Goal: Transaction & Acquisition: Purchase product/service

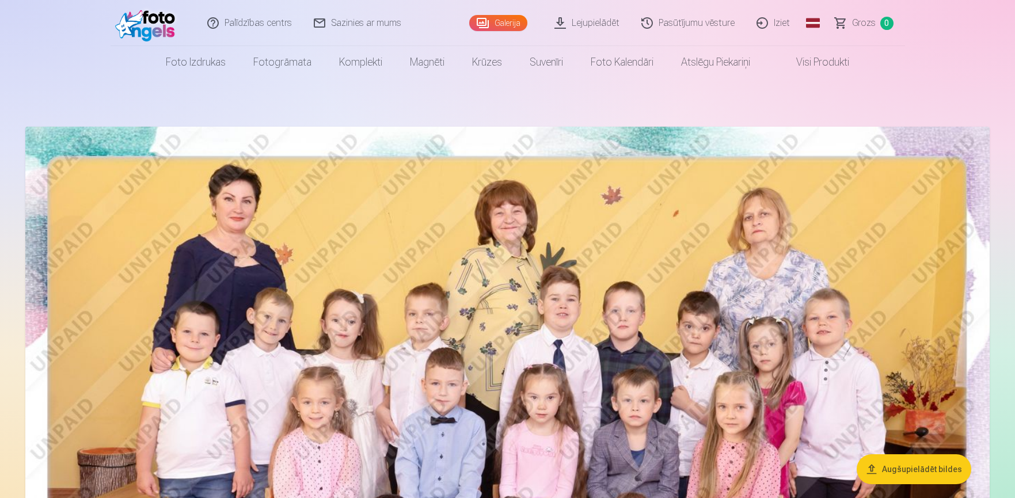
click at [860, 13] on link "Grozs 0" at bounding box center [865, 23] width 81 height 46
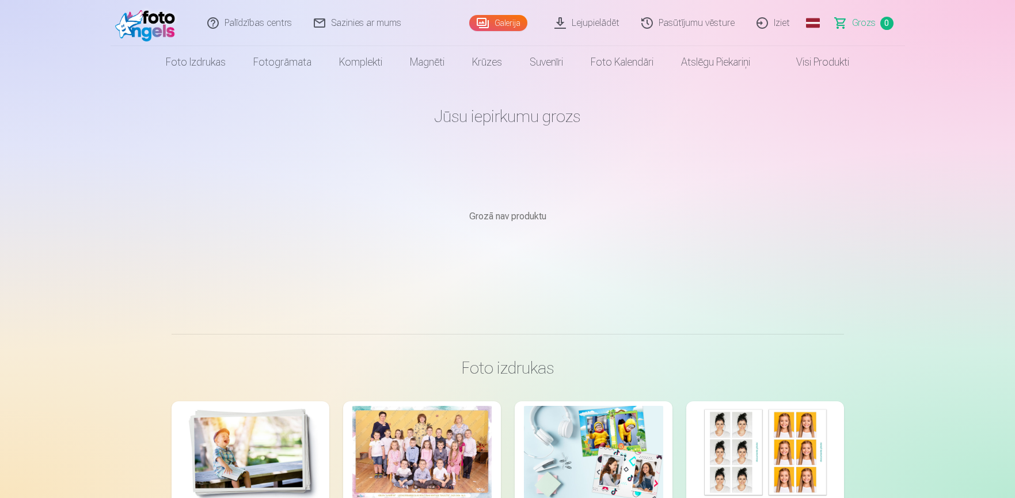
click at [485, 23] on link "Galerija" at bounding box center [498, 23] width 58 height 16
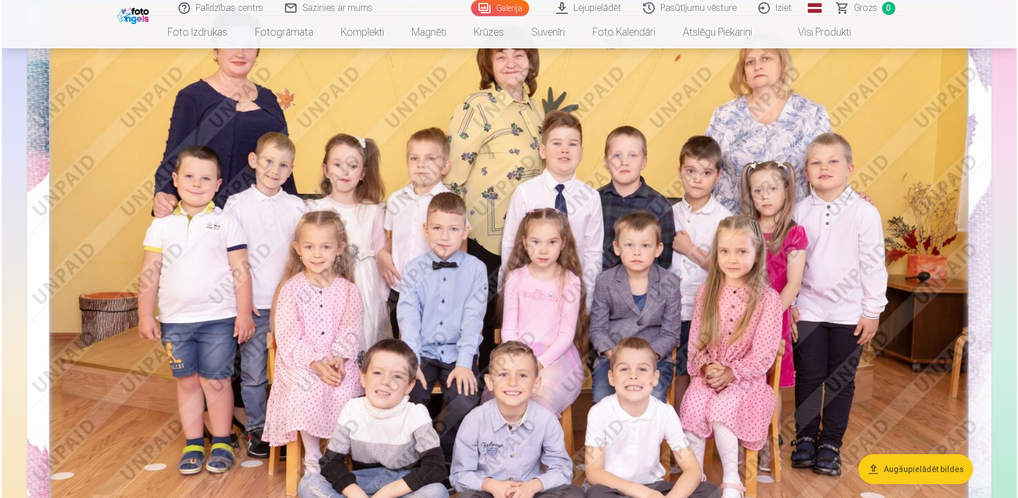
scroll to position [154, 0]
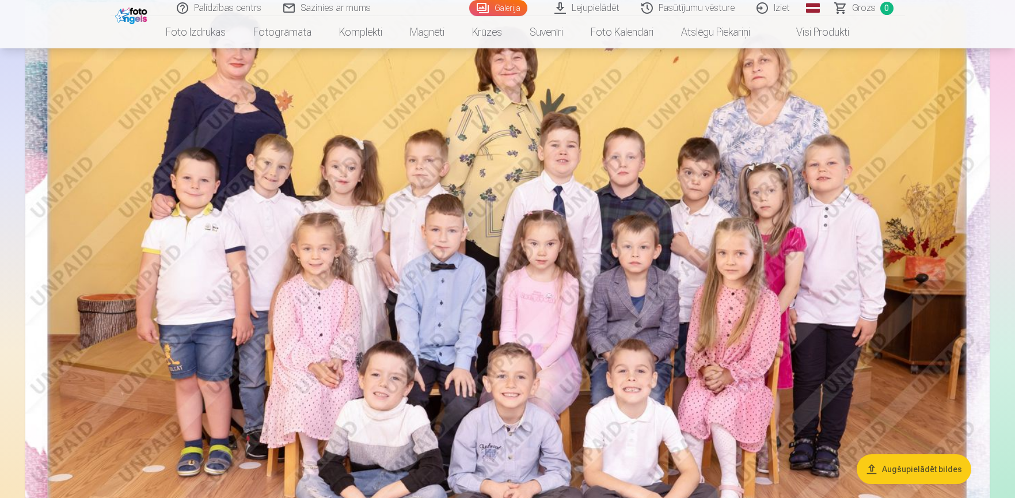
click at [614, 317] on img at bounding box center [507, 294] width 965 height 643
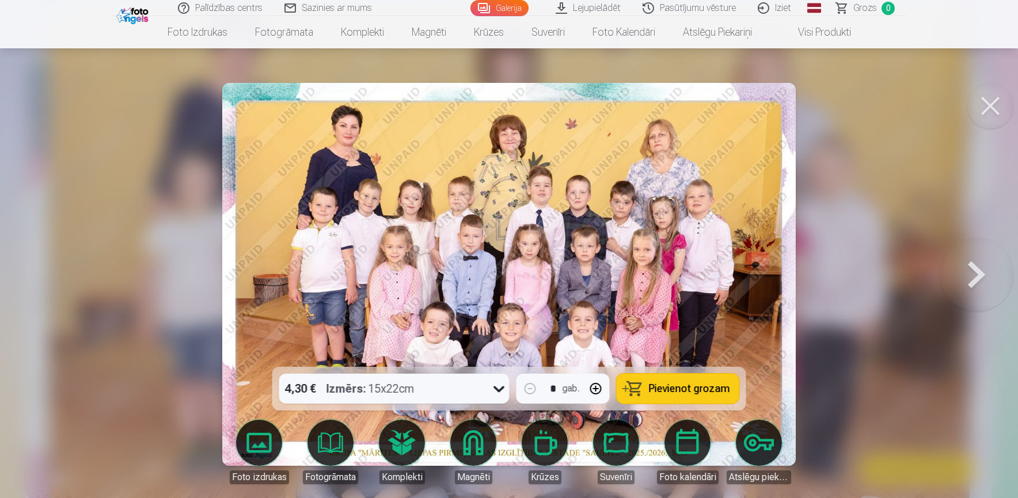
click at [724, 394] on span "Pievienot grozam" at bounding box center [689, 389] width 81 height 10
click at [985, 276] on button at bounding box center [977, 274] width 74 height 162
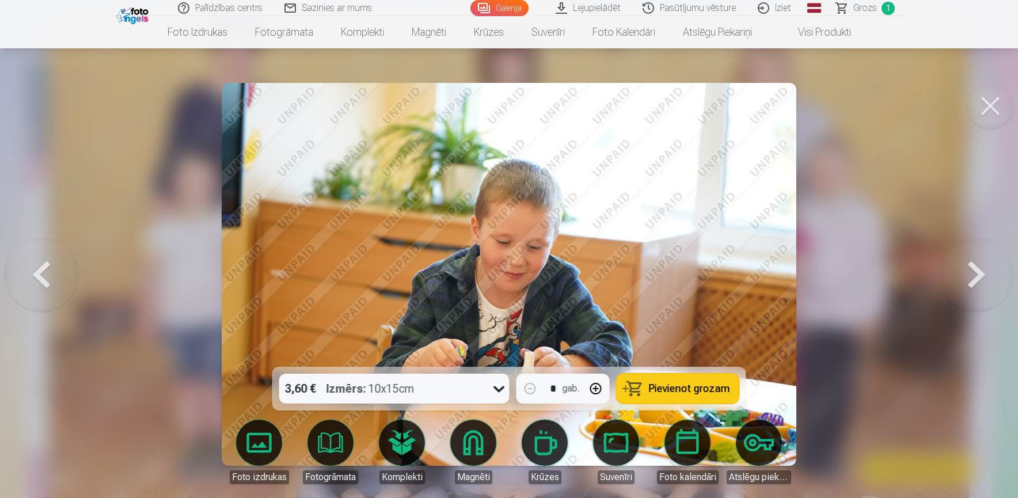
click at [985, 276] on button at bounding box center [977, 274] width 74 height 162
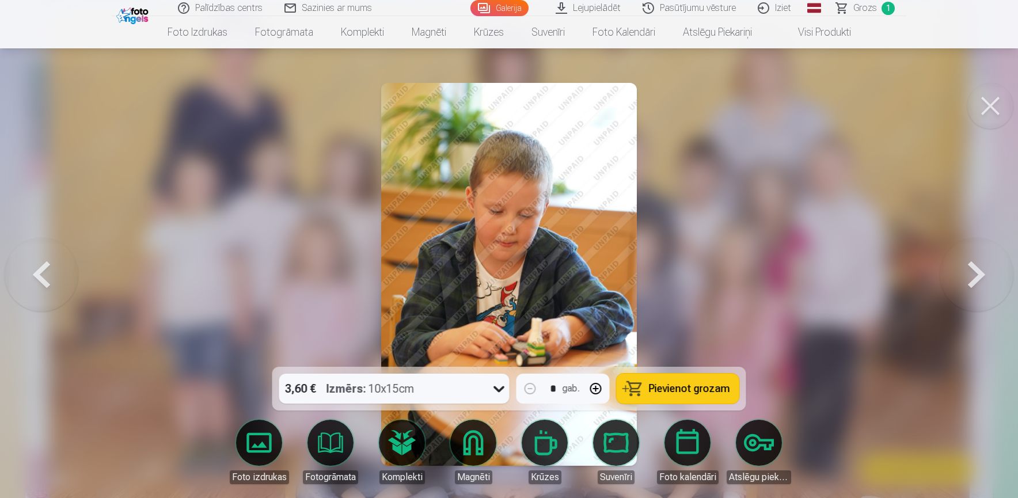
click at [985, 276] on button at bounding box center [977, 274] width 74 height 162
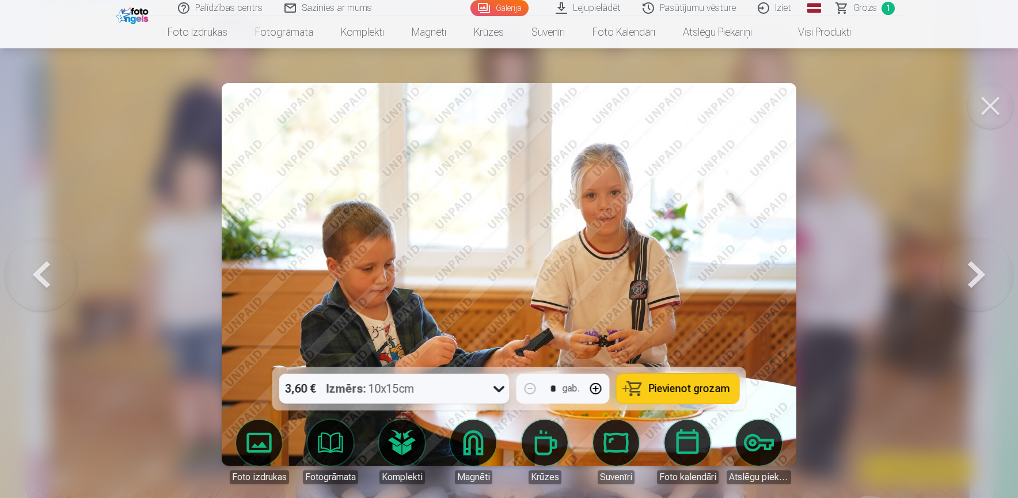
click at [985, 276] on button at bounding box center [977, 274] width 74 height 162
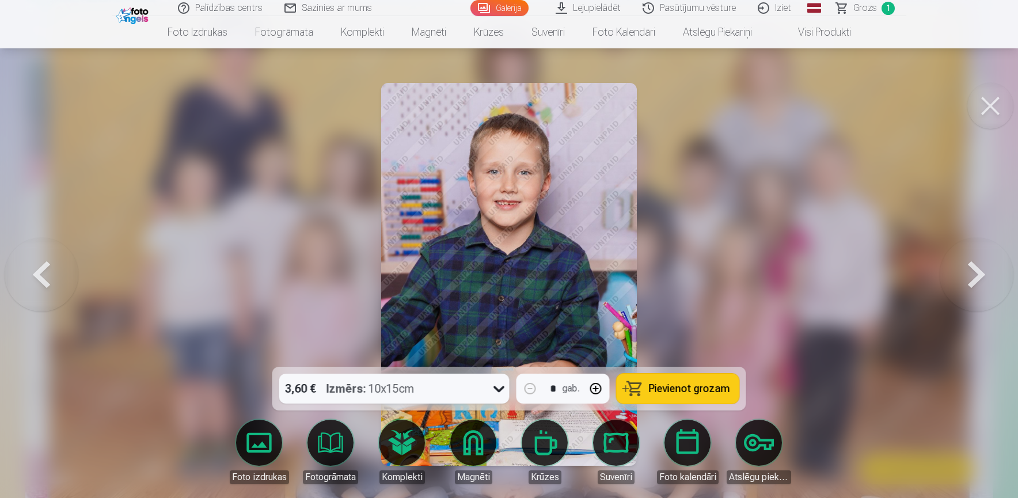
click at [986, 273] on button at bounding box center [977, 274] width 74 height 162
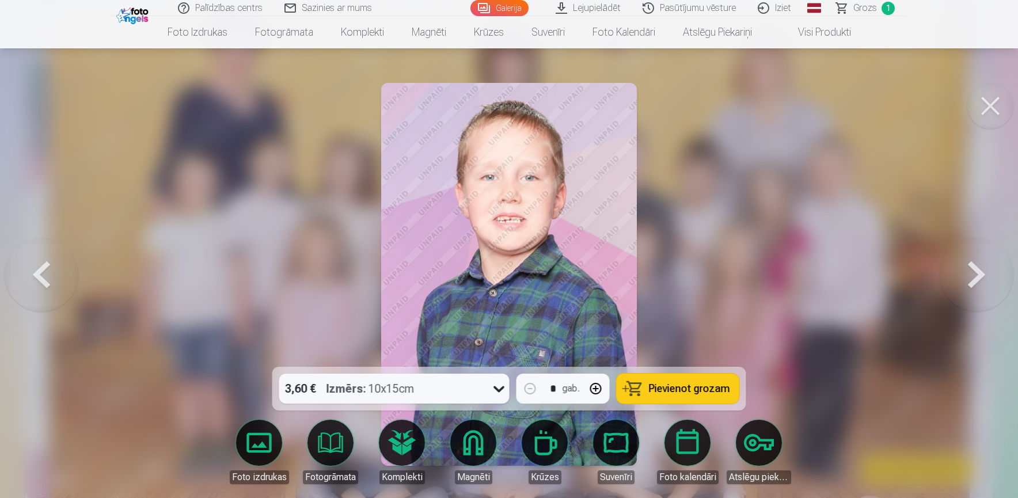
click at [987, 271] on button at bounding box center [977, 274] width 74 height 162
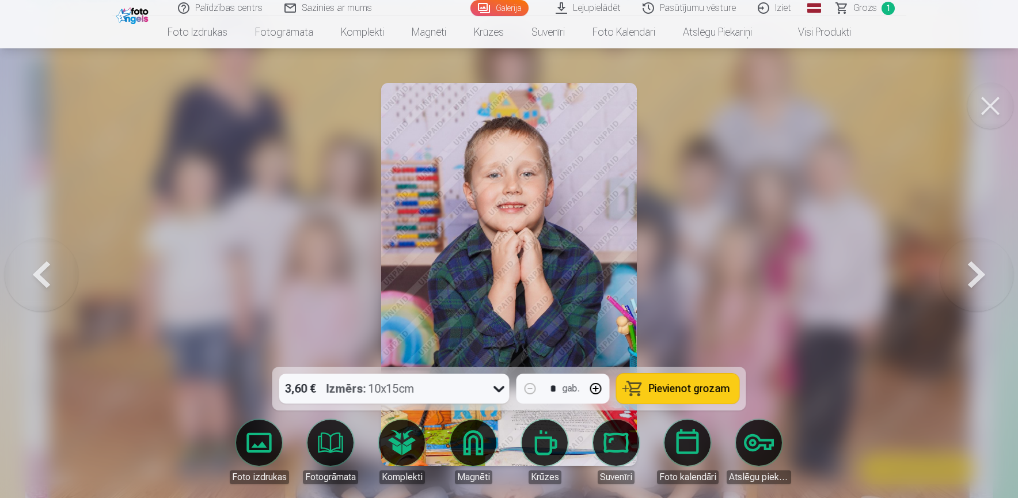
click at [987, 271] on button at bounding box center [977, 274] width 74 height 162
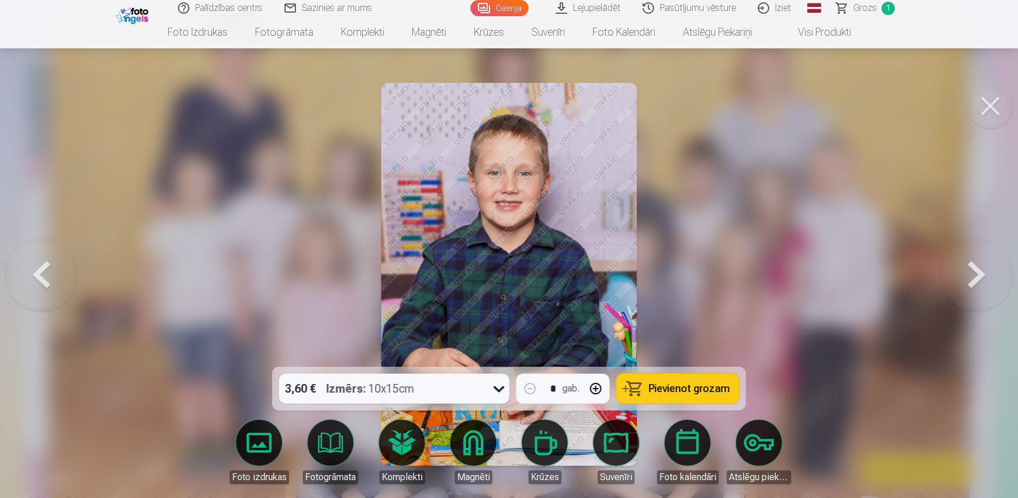
click at [989, 269] on button at bounding box center [977, 274] width 74 height 162
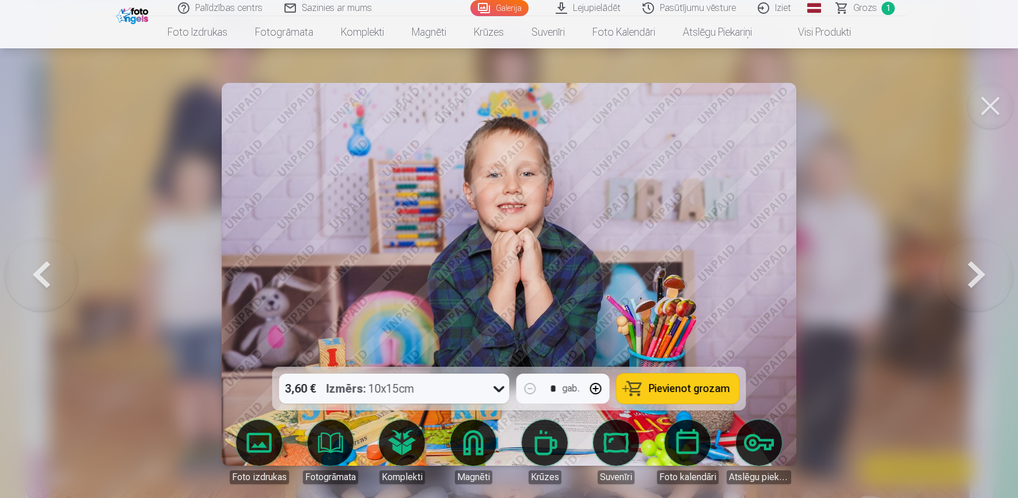
click at [989, 269] on button at bounding box center [977, 274] width 74 height 162
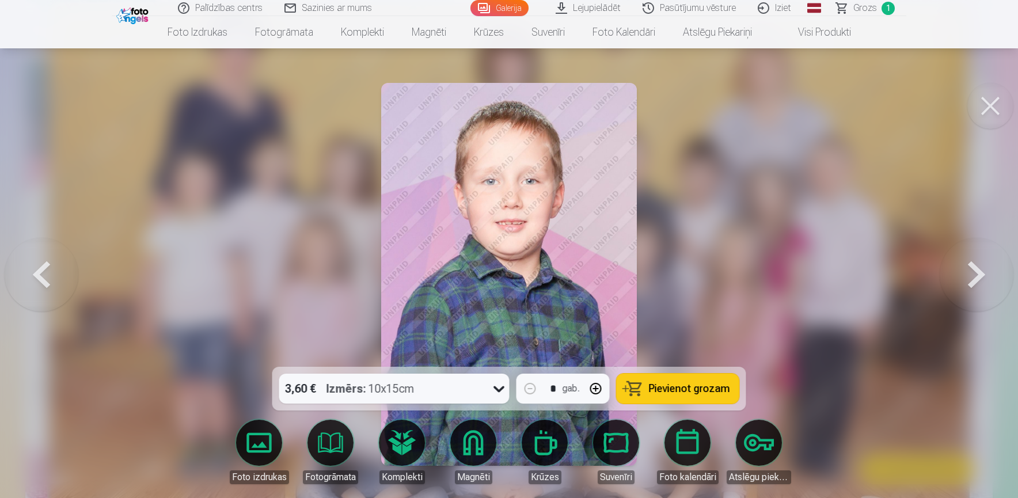
click at [989, 269] on button at bounding box center [977, 274] width 74 height 162
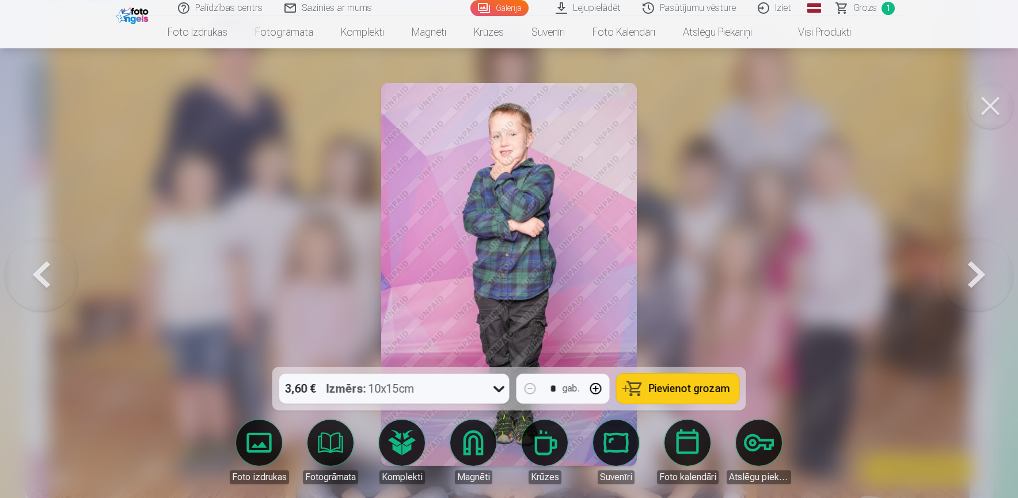
click at [989, 269] on button at bounding box center [977, 274] width 74 height 162
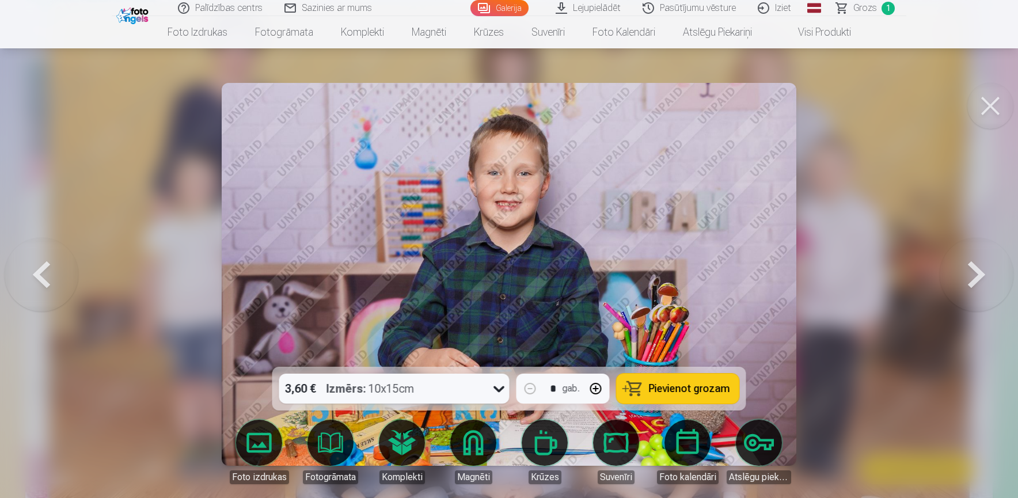
click at [989, 269] on button at bounding box center [977, 274] width 74 height 162
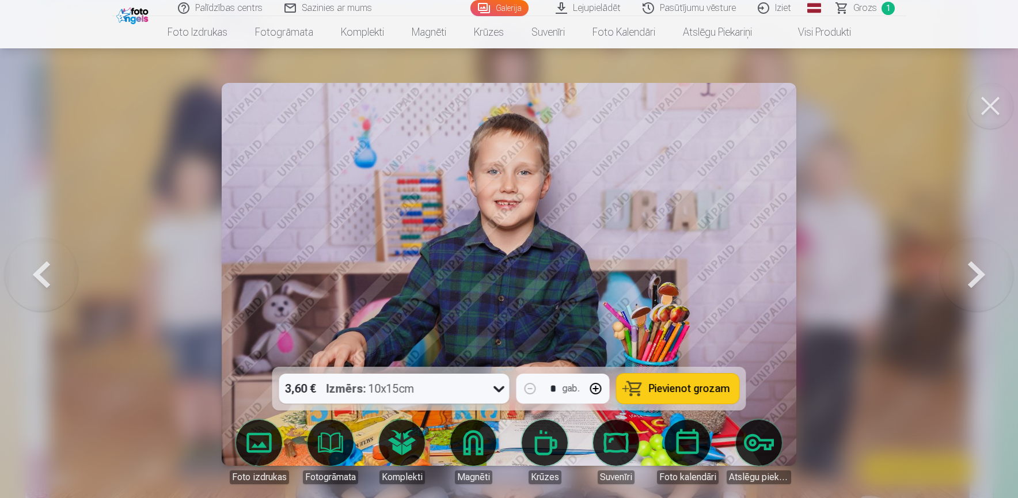
click at [989, 269] on button at bounding box center [977, 274] width 74 height 162
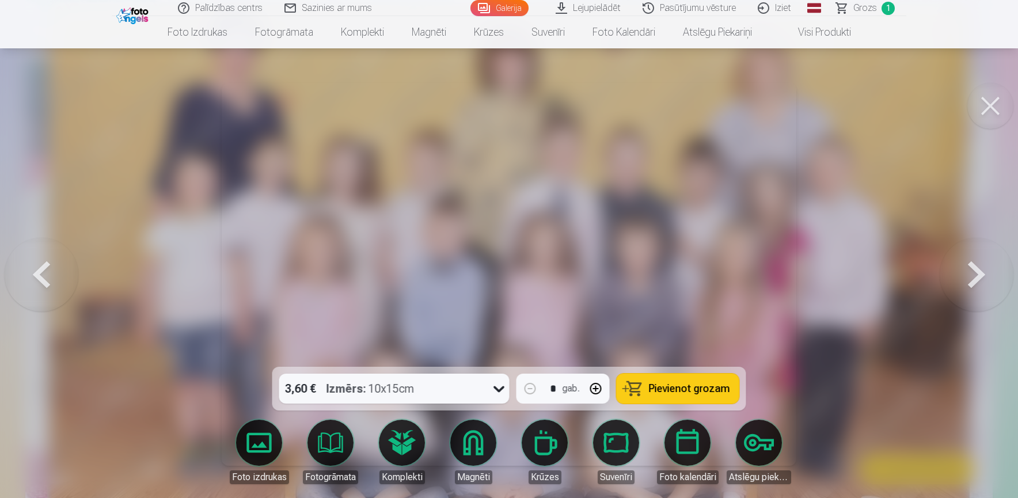
click at [989, 269] on button at bounding box center [977, 274] width 74 height 162
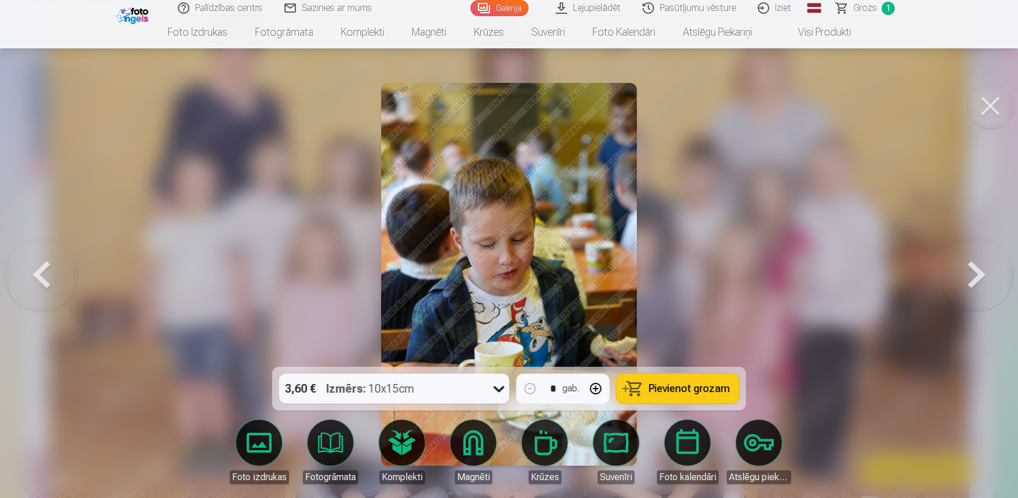
click at [989, 269] on button at bounding box center [977, 274] width 74 height 162
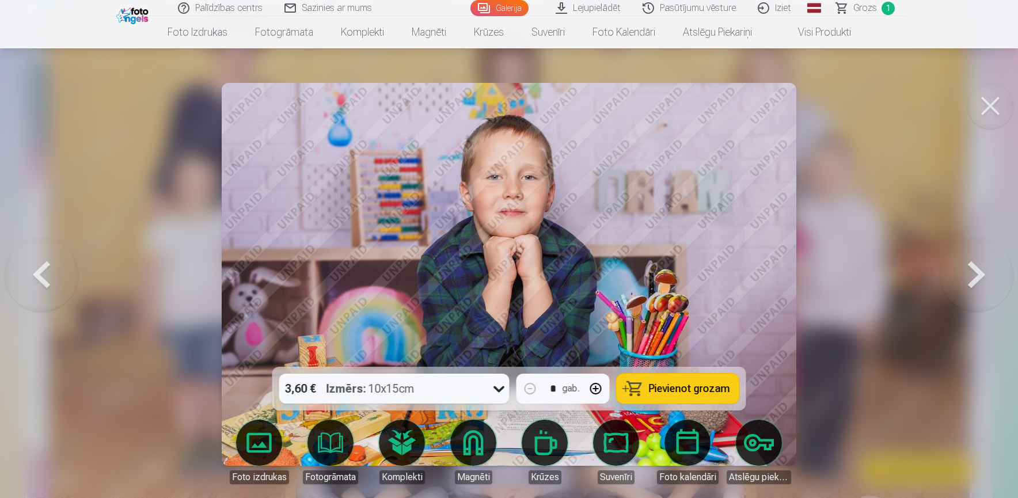
click at [989, 269] on button at bounding box center [977, 274] width 74 height 162
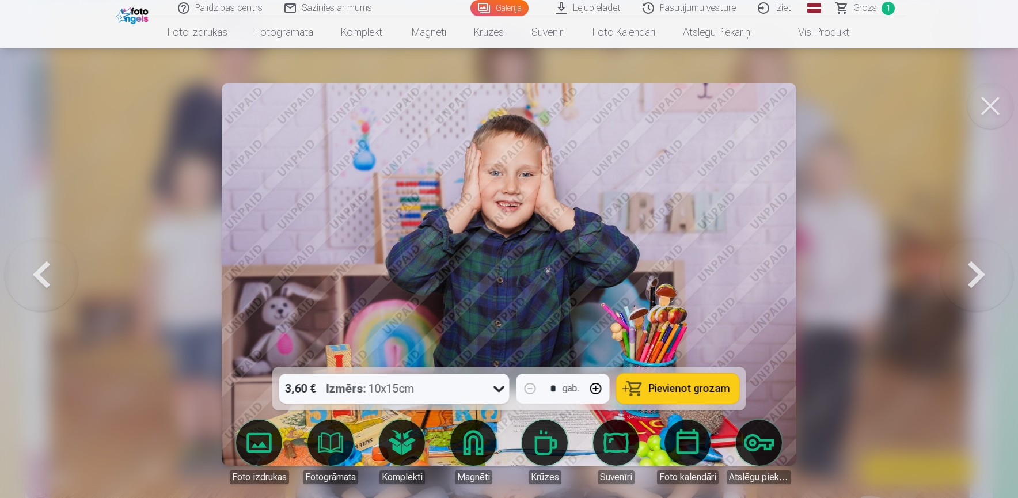
click at [989, 269] on button at bounding box center [977, 274] width 74 height 162
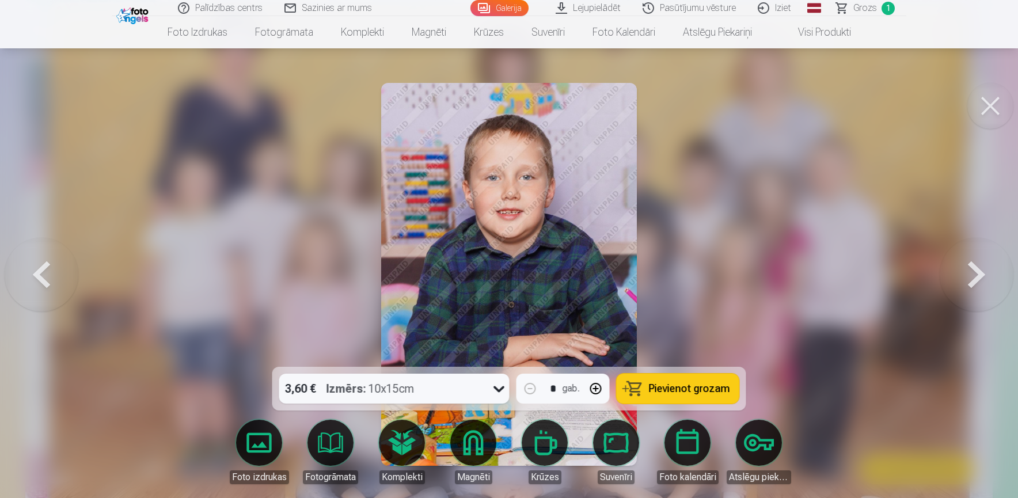
click at [989, 269] on button at bounding box center [977, 274] width 74 height 162
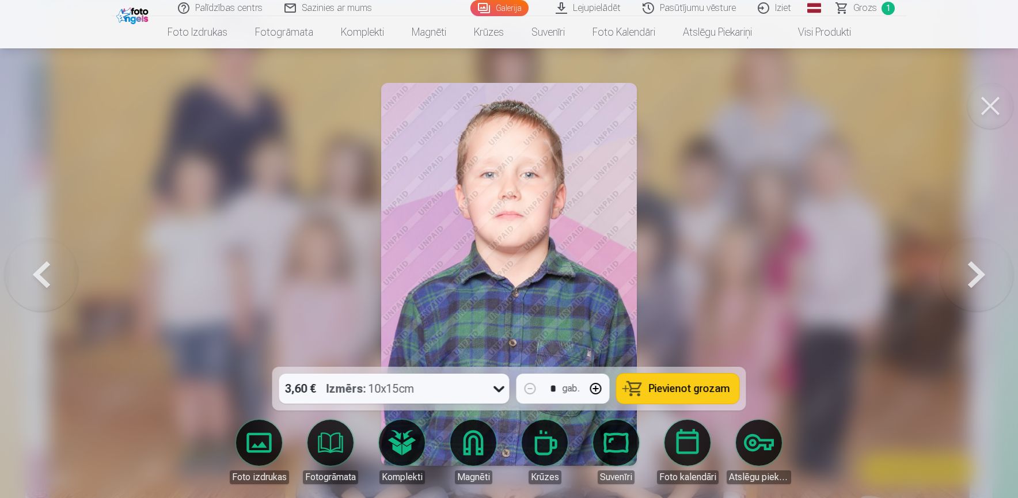
click at [989, 269] on button at bounding box center [977, 274] width 74 height 162
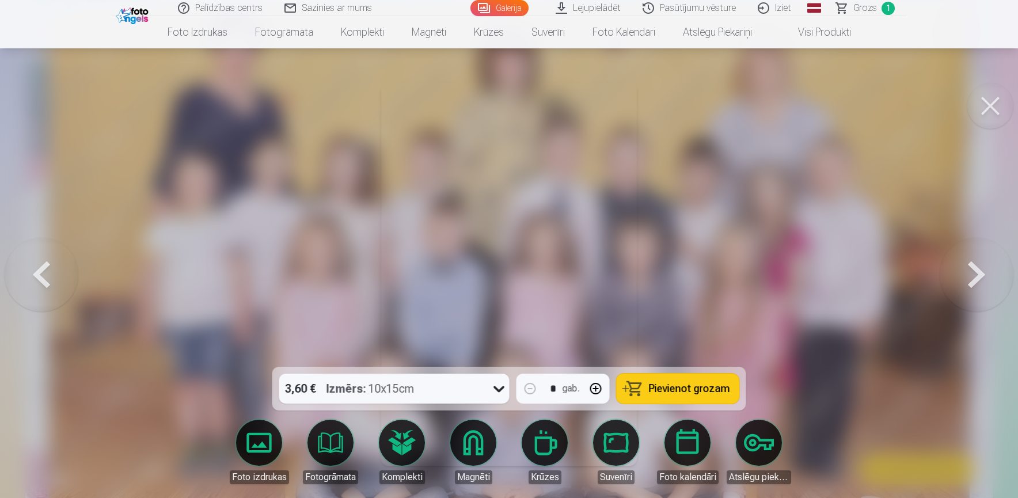
click at [989, 269] on button at bounding box center [977, 274] width 74 height 162
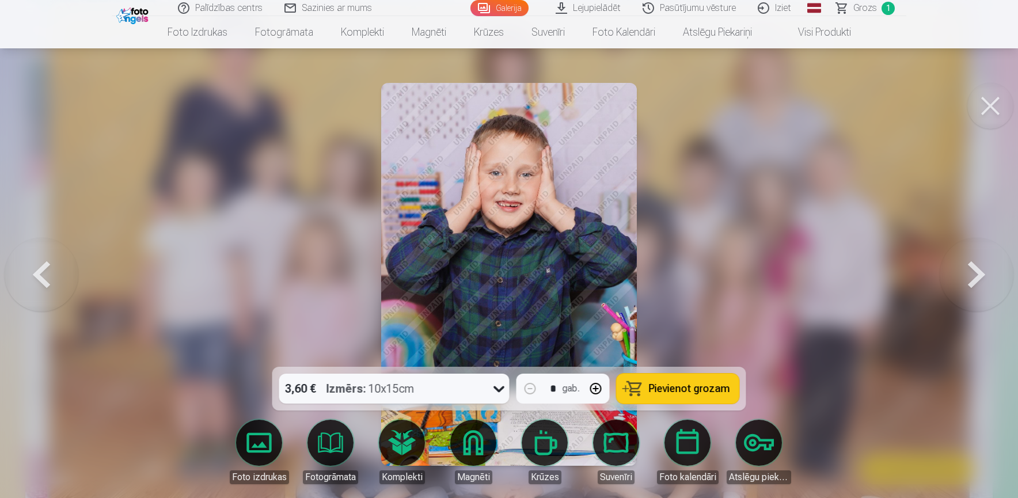
click at [989, 269] on button at bounding box center [977, 274] width 74 height 162
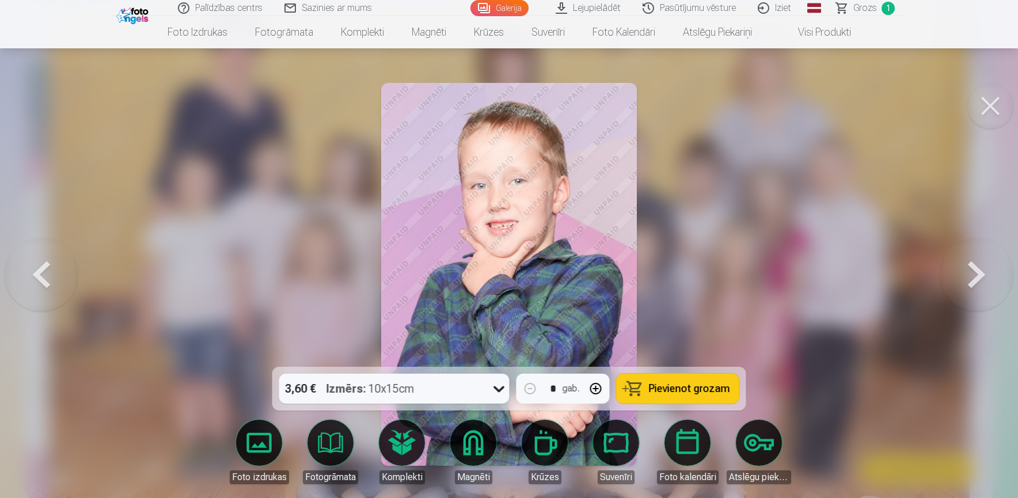
click at [990, 266] on button at bounding box center [977, 274] width 74 height 162
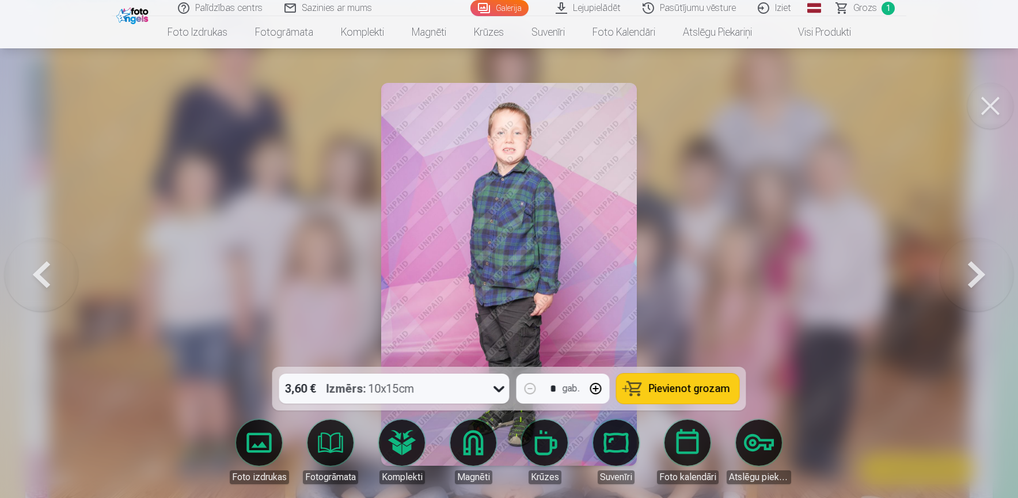
click at [990, 266] on button at bounding box center [977, 274] width 74 height 162
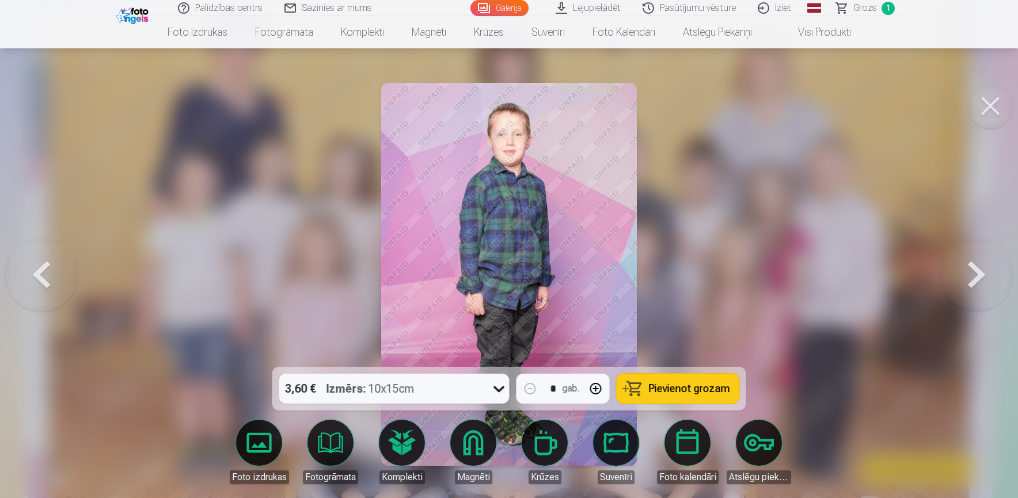
click at [990, 266] on button at bounding box center [977, 274] width 74 height 162
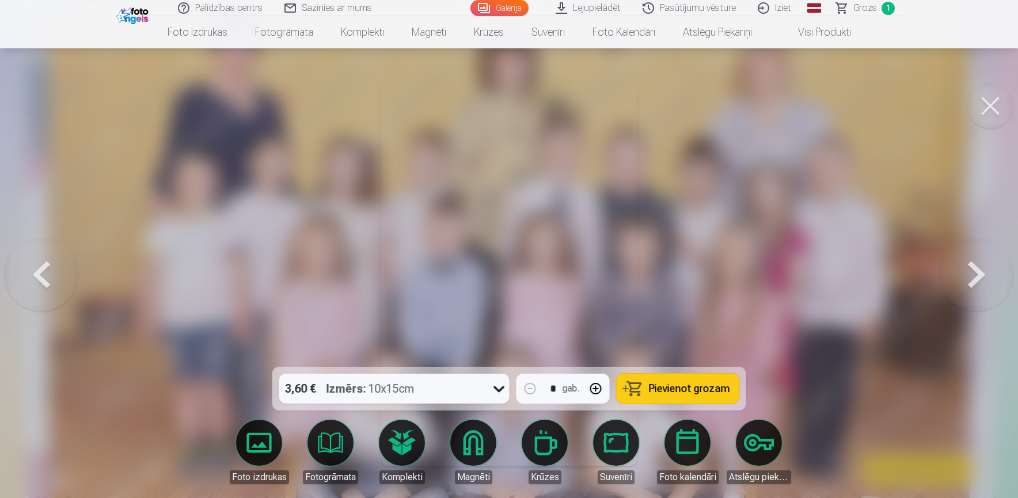
click at [990, 266] on button at bounding box center [977, 274] width 74 height 162
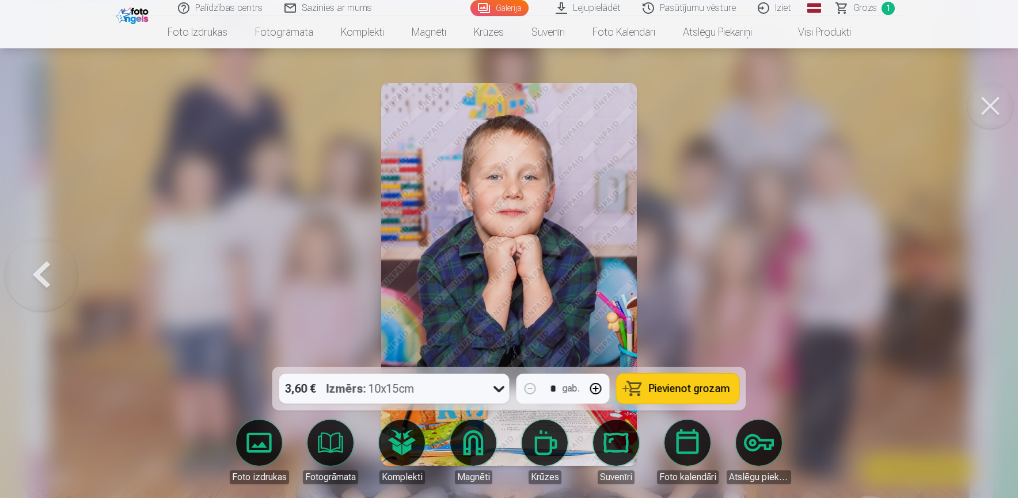
click at [990, 266] on div at bounding box center [509, 249] width 1018 height 498
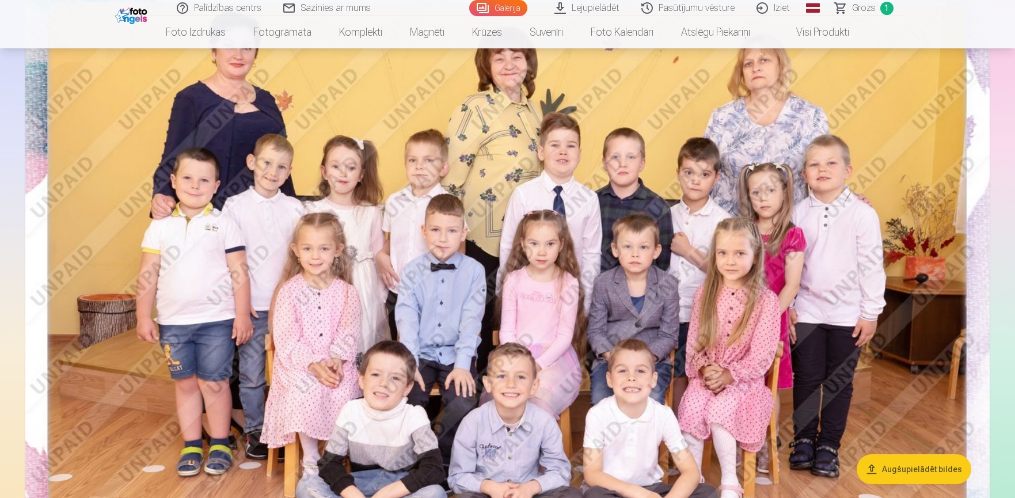
click at [55, 265] on img at bounding box center [507, 294] width 965 height 643
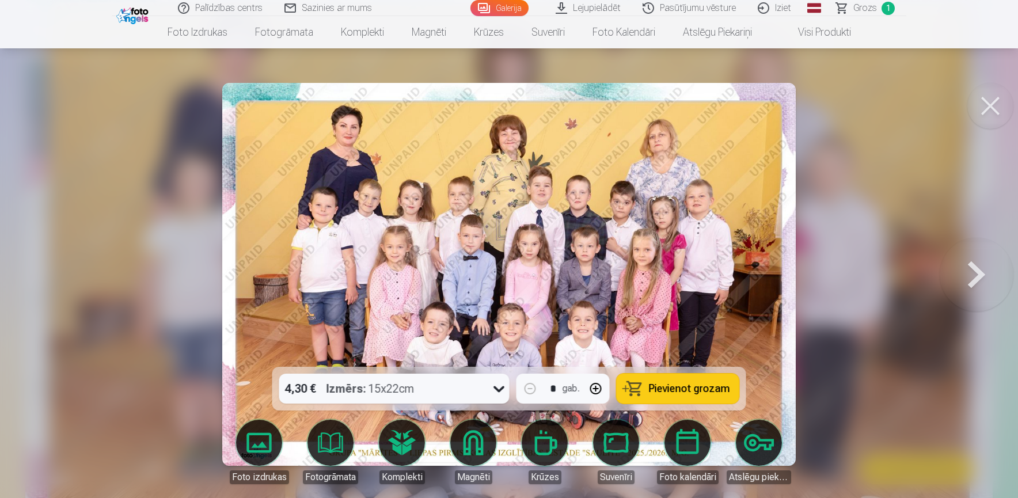
click at [962, 272] on button at bounding box center [977, 274] width 74 height 162
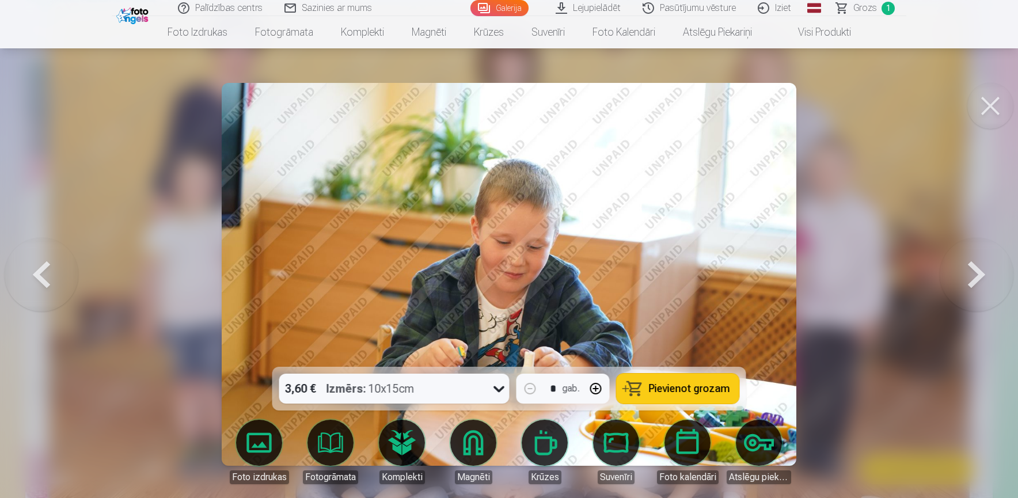
click at [962, 272] on button at bounding box center [977, 274] width 74 height 162
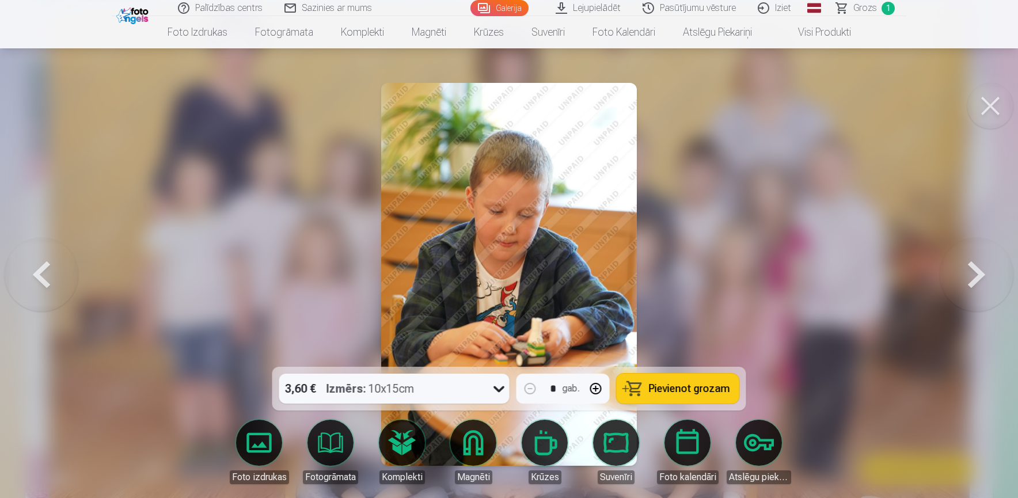
click at [962, 272] on button at bounding box center [977, 274] width 74 height 162
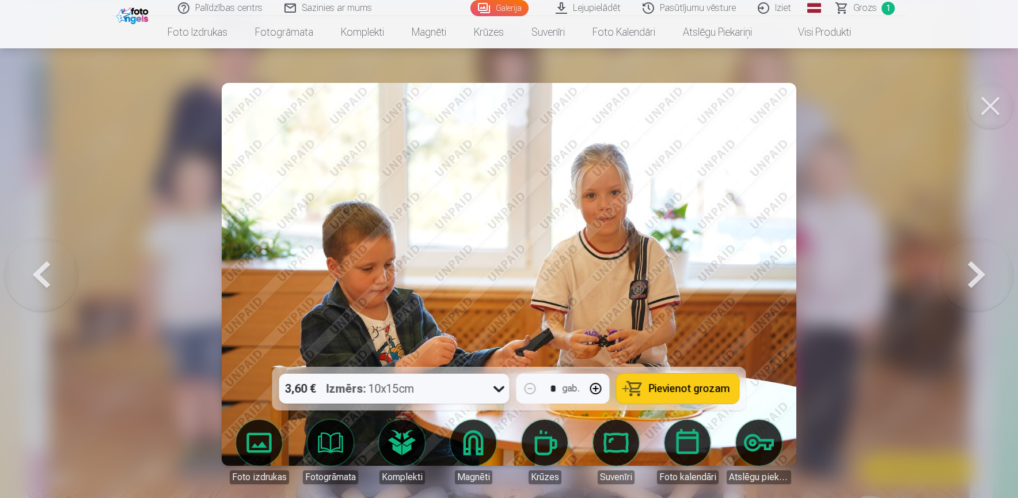
click at [964, 273] on button at bounding box center [977, 274] width 74 height 162
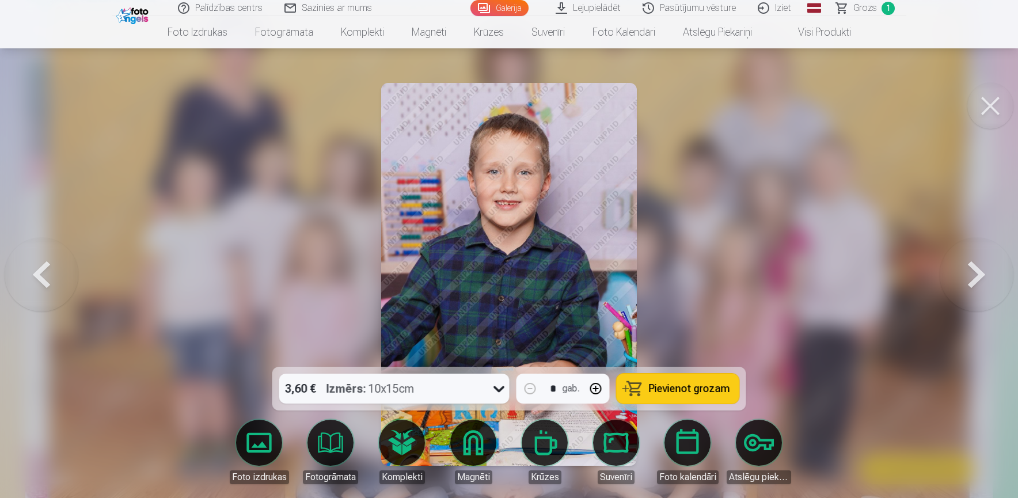
click at [964, 273] on button at bounding box center [977, 274] width 74 height 162
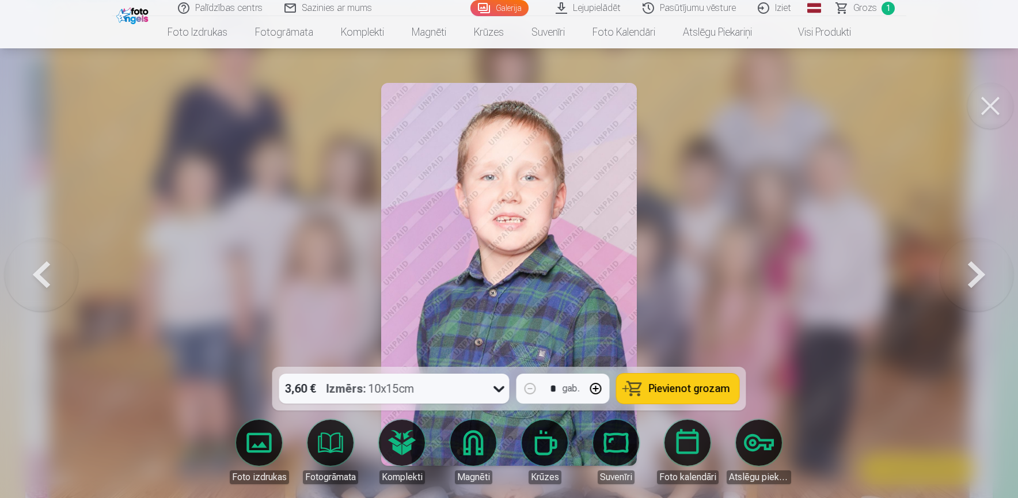
click at [964, 273] on button at bounding box center [977, 274] width 74 height 162
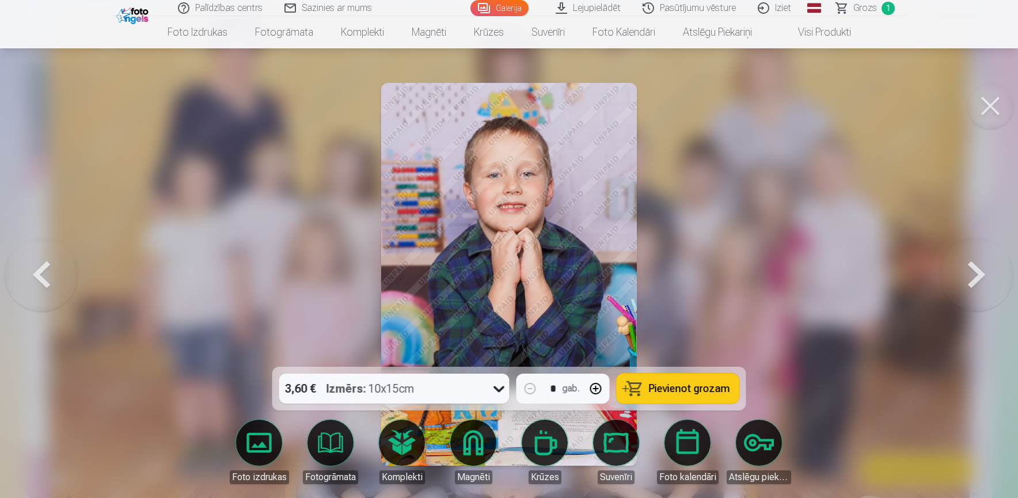
click at [964, 273] on button at bounding box center [977, 274] width 74 height 162
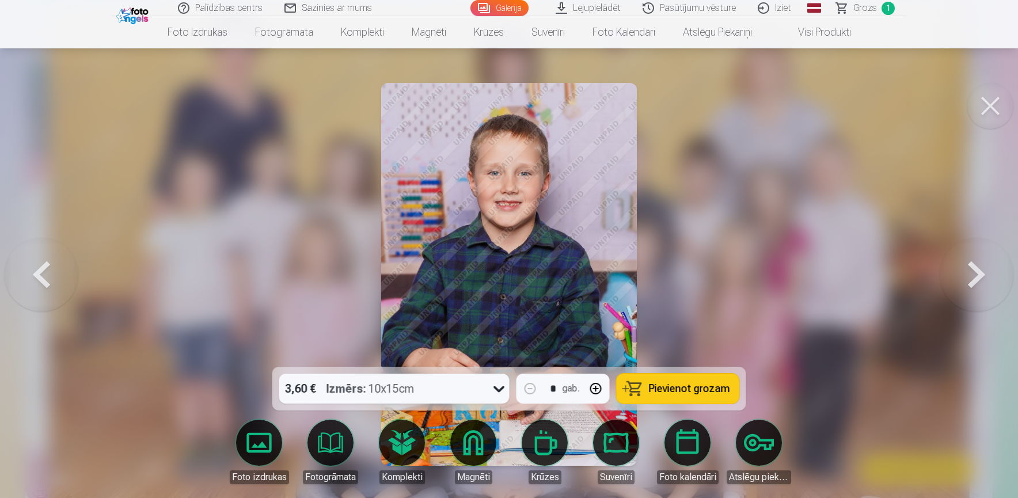
click at [964, 273] on button at bounding box center [977, 274] width 74 height 162
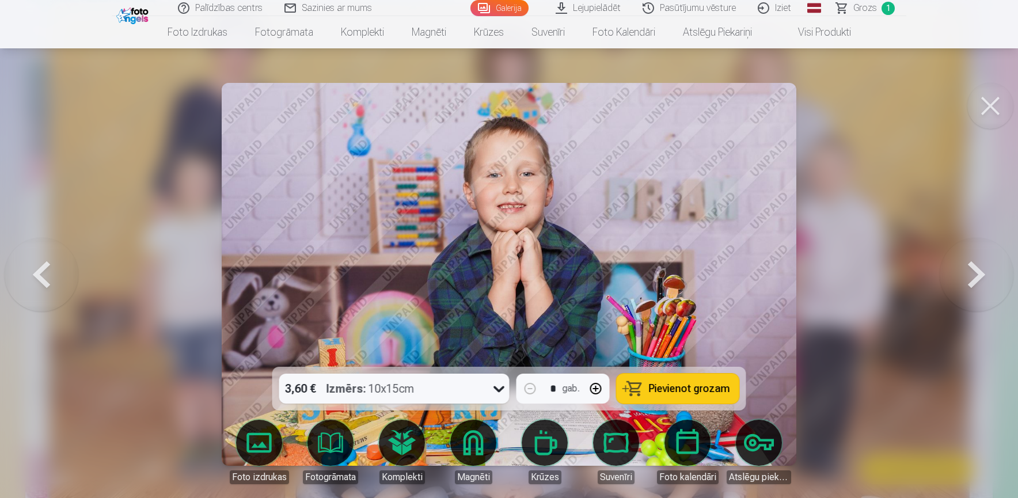
click at [964, 273] on button at bounding box center [977, 274] width 74 height 162
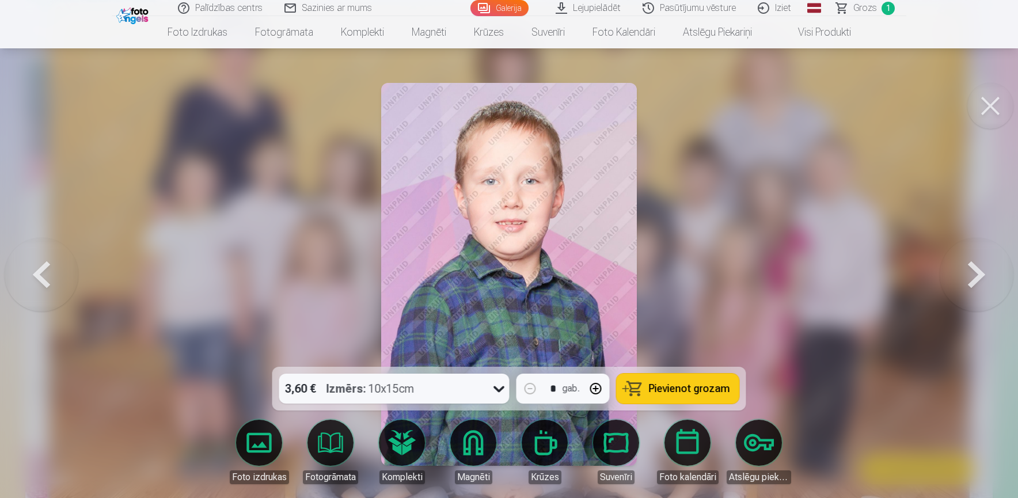
click at [965, 273] on button at bounding box center [977, 274] width 74 height 162
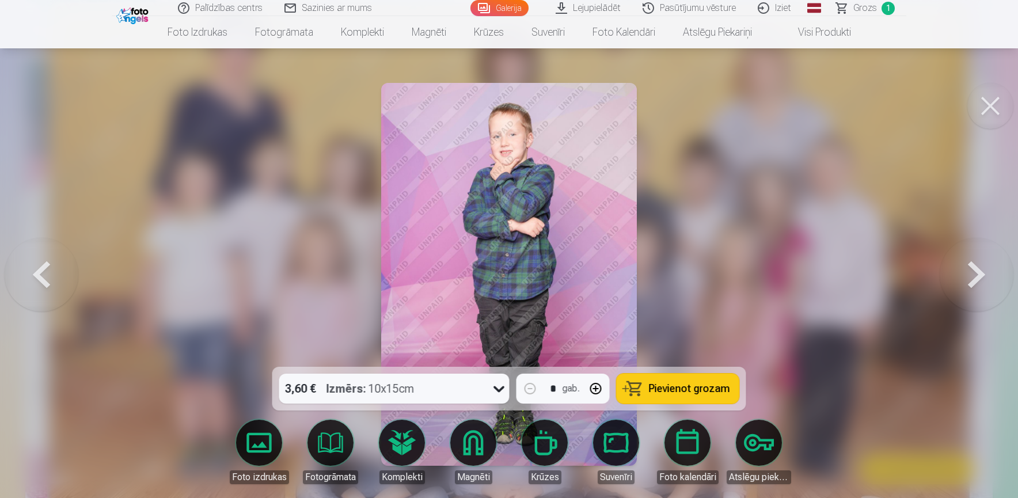
click at [965, 271] on button at bounding box center [977, 274] width 74 height 162
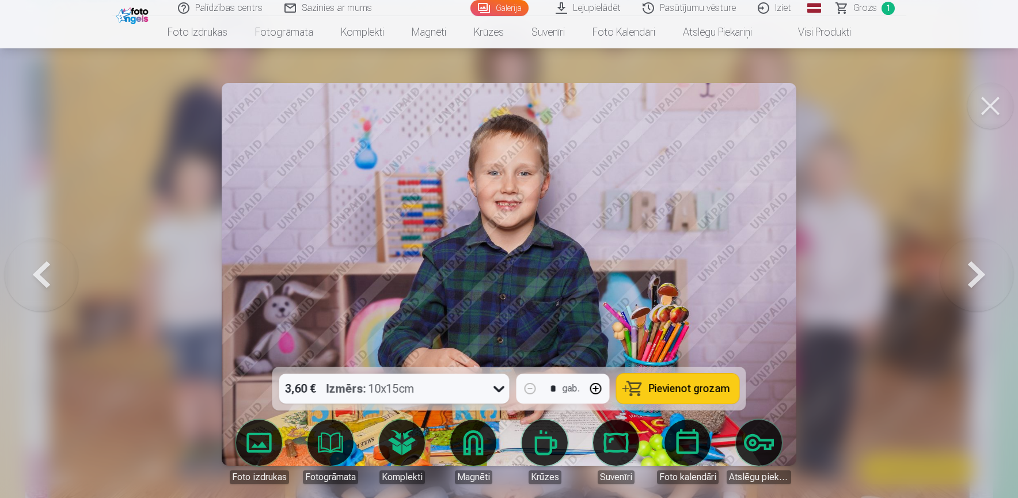
click at [965, 271] on button at bounding box center [977, 274] width 74 height 162
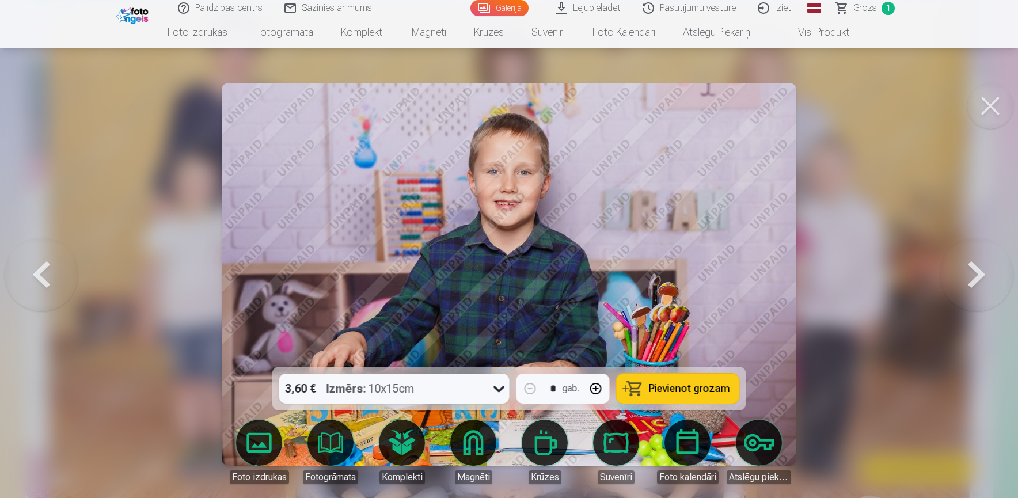
click at [965, 271] on button at bounding box center [977, 274] width 74 height 162
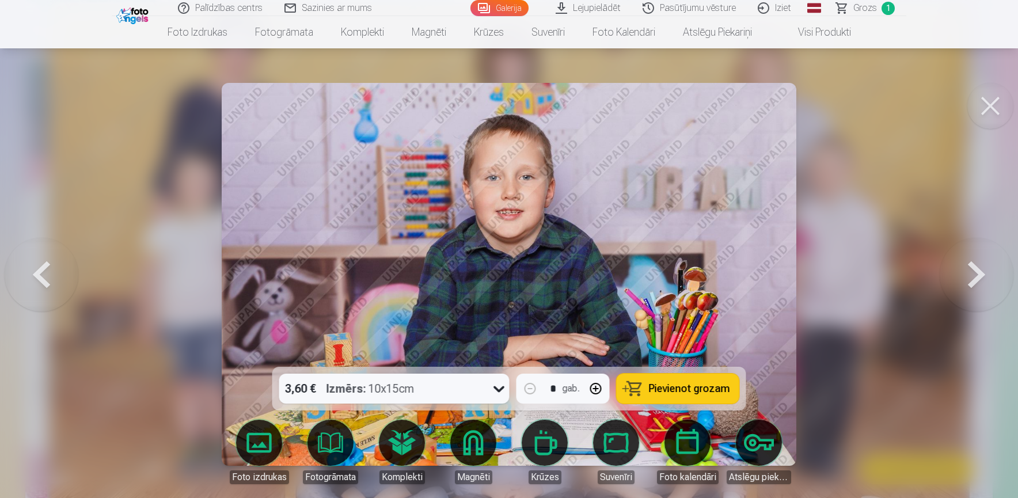
click at [965, 271] on button at bounding box center [977, 274] width 74 height 162
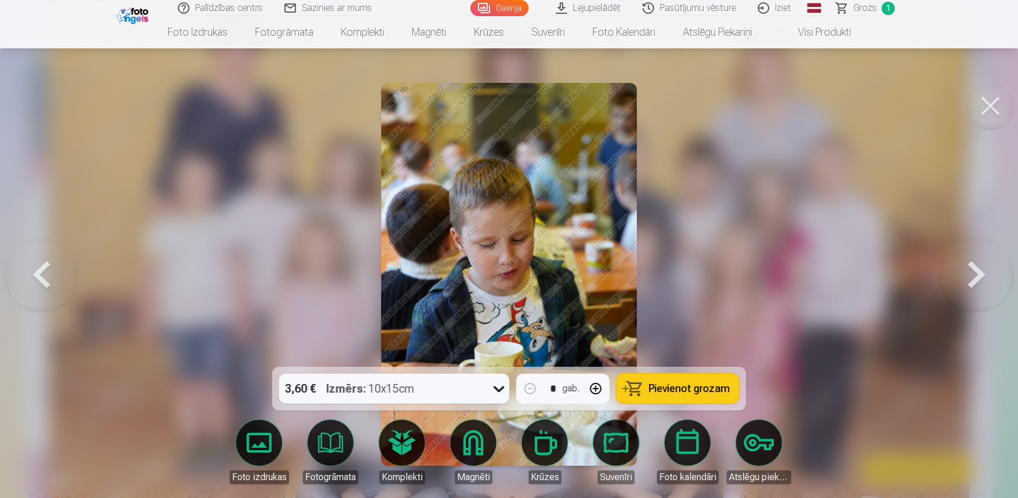
click at [965, 271] on button at bounding box center [977, 274] width 74 height 162
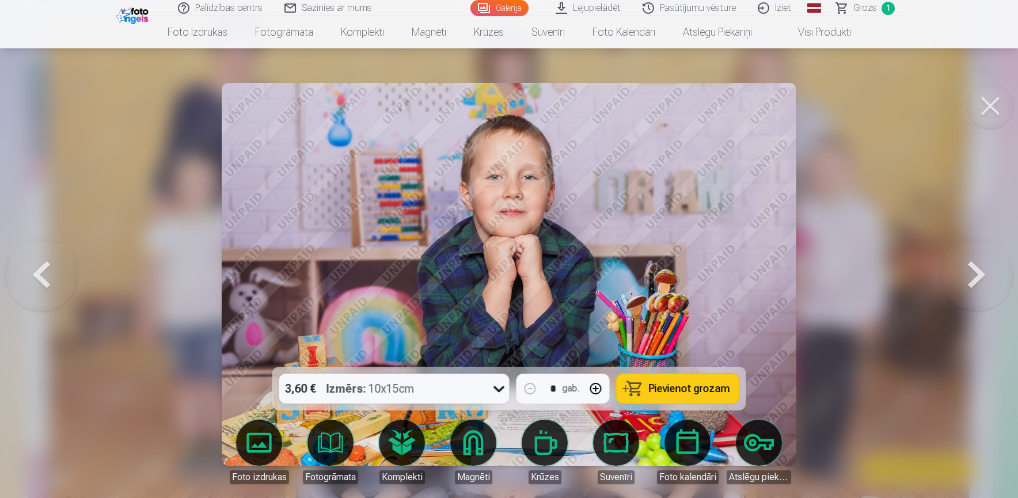
click at [43, 278] on button at bounding box center [42, 274] width 74 height 162
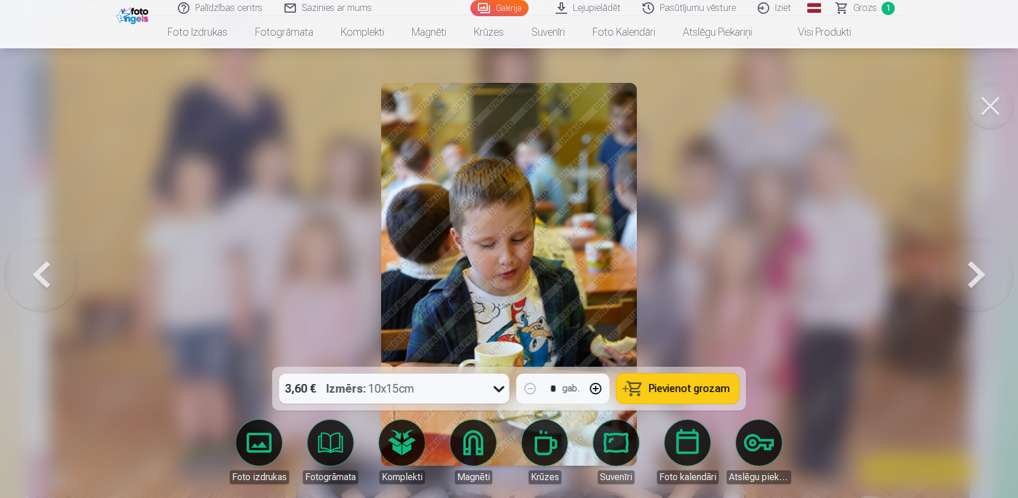
click at [44, 278] on button at bounding box center [42, 274] width 74 height 162
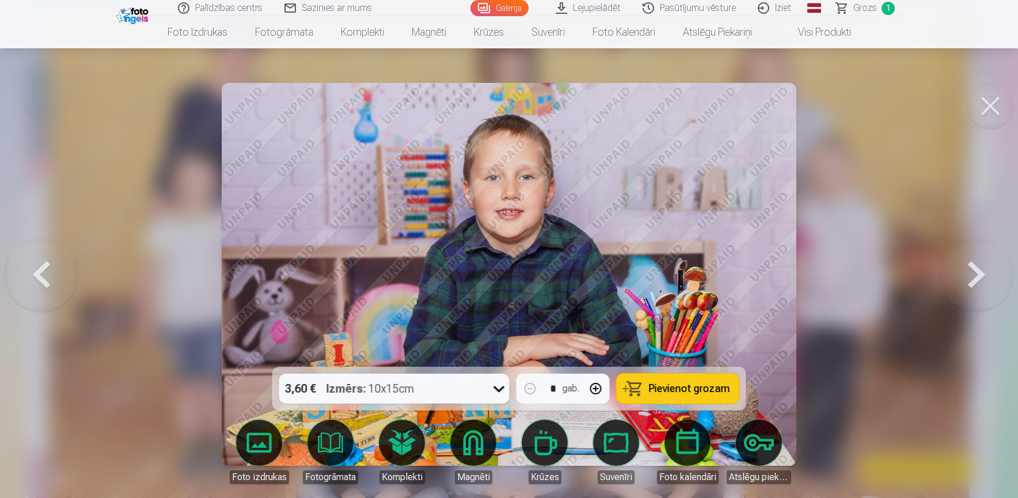
click at [44, 277] on button at bounding box center [42, 274] width 74 height 162
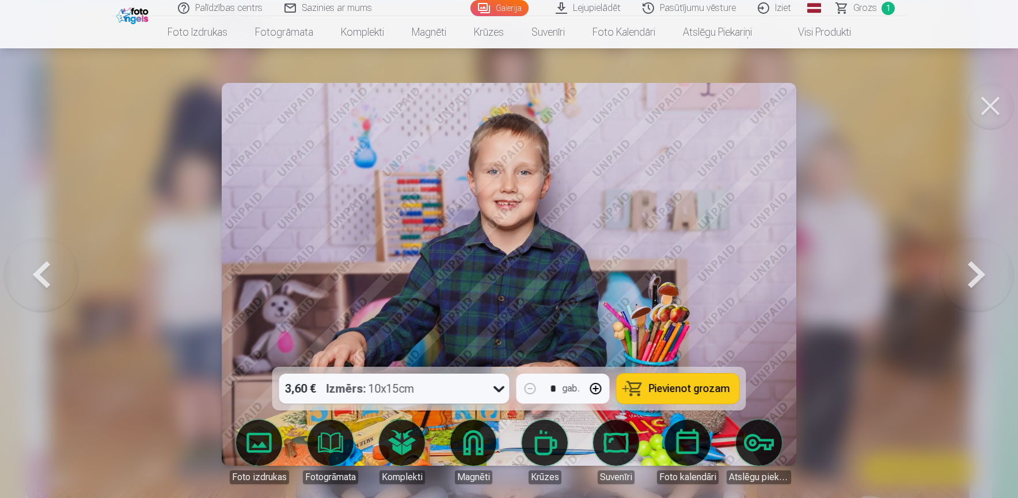
click at [31, 284] on button at bounding box center [42, 274] width 74 height 162
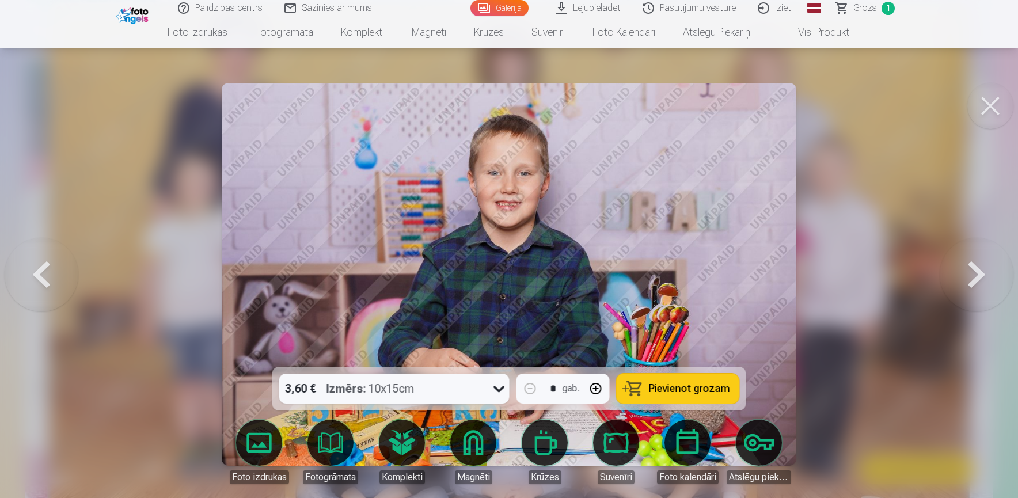
click at [32, 284] on button at bounding box center [42, 274] width 74 height 162
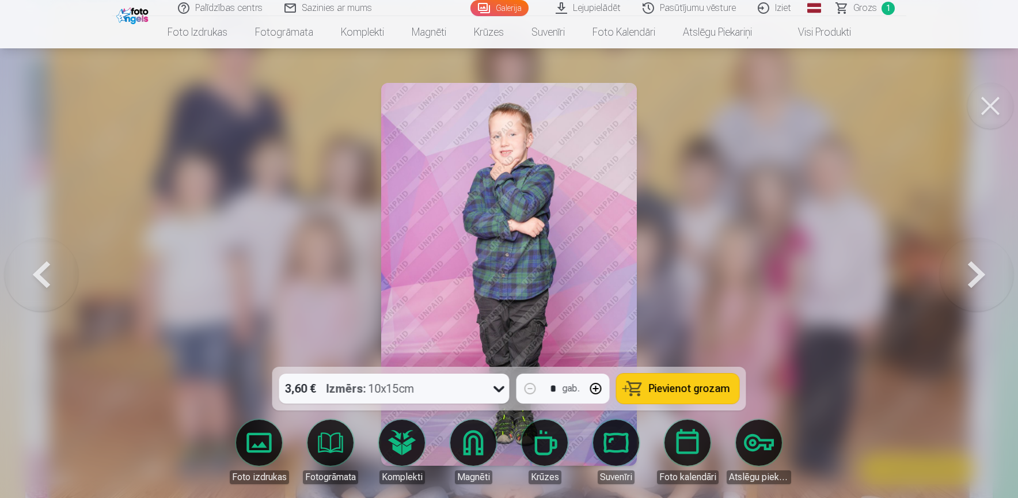
click at [970, 278] on button at bounding box center [977, 274] width 74 height 162
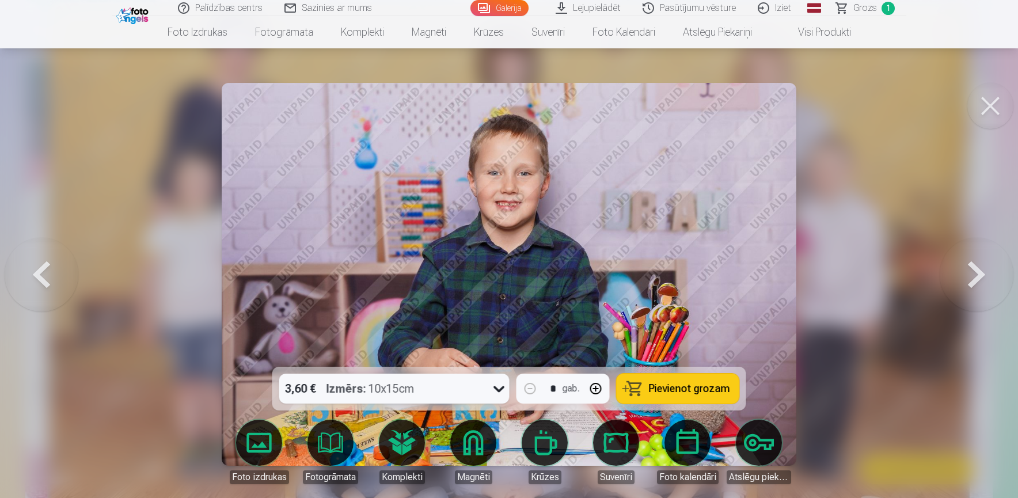
click at [970, 282] on button at bounding box center [977, 274] width 74 height 162
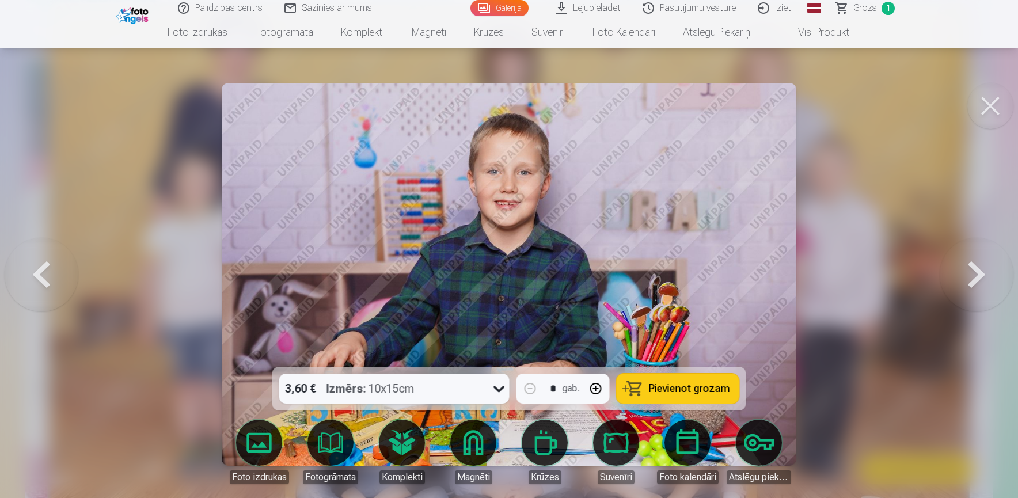
click at [41, 281] on button at bounding box center [42, 274] width 74 height 162
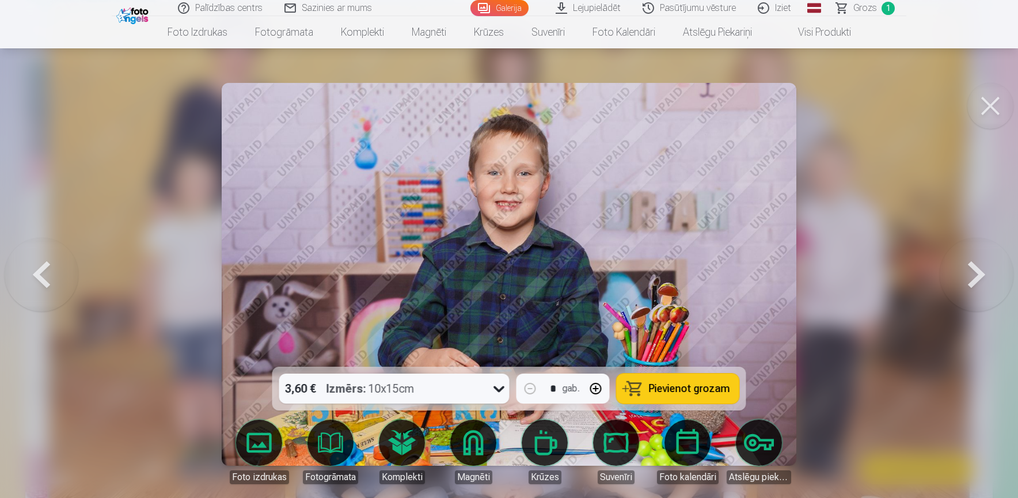
click at [652, 392] on span "Pievienot grozam" at bounding box center [689, 389] width 81 height 10
click at [965, 279] on button at bounding box center [977, 274] width 74 height 162
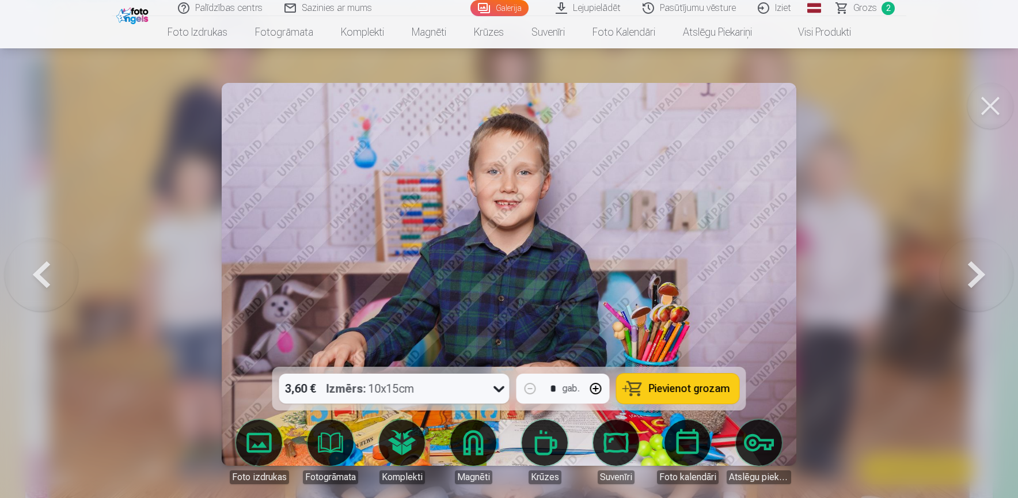
click at [965, 279] on button at bounding box center [977, 274] width 74 height 162
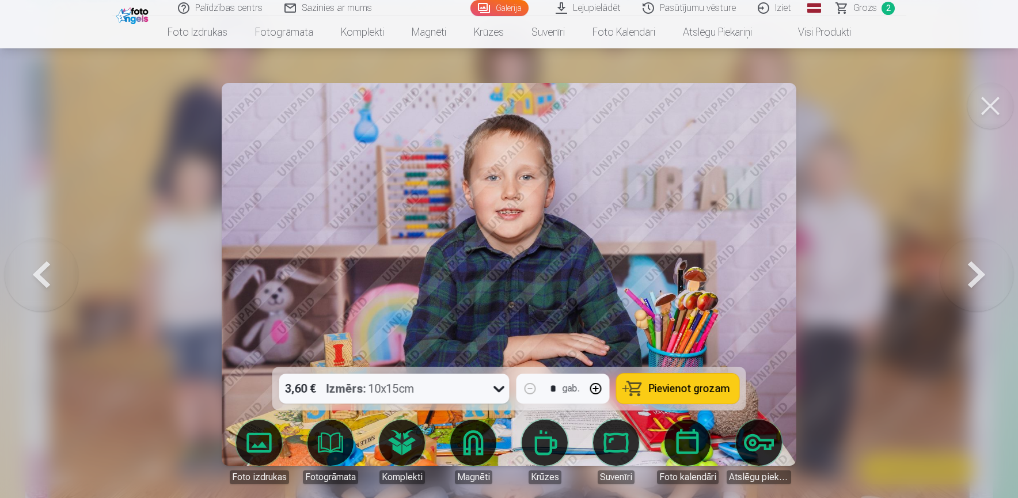
click at [965, 279] on button at bounding box center [977, 274] width 74 height 162
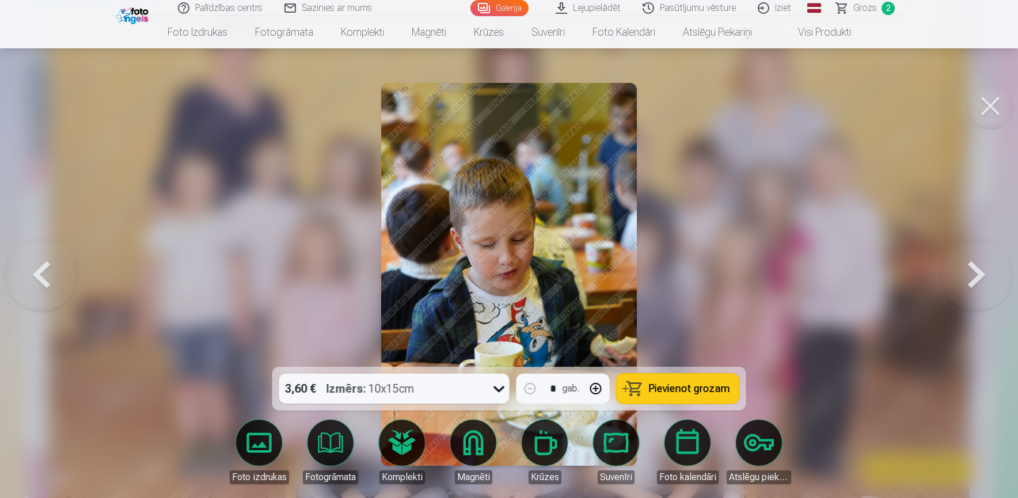
click at [966, 279] on button at bounding box center [977, 274] width 74 height 162
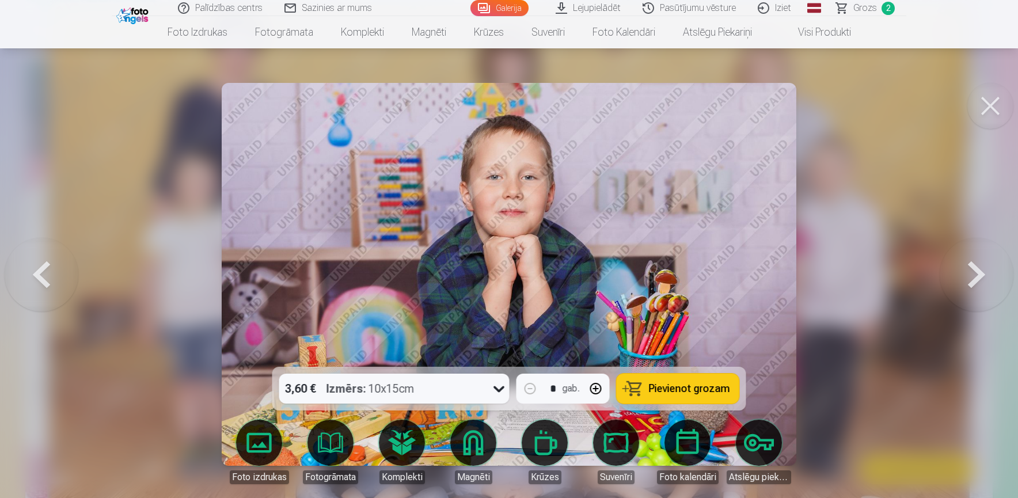
click at [966, 278] on button at bounding box center [977, 274] width 74 height 162
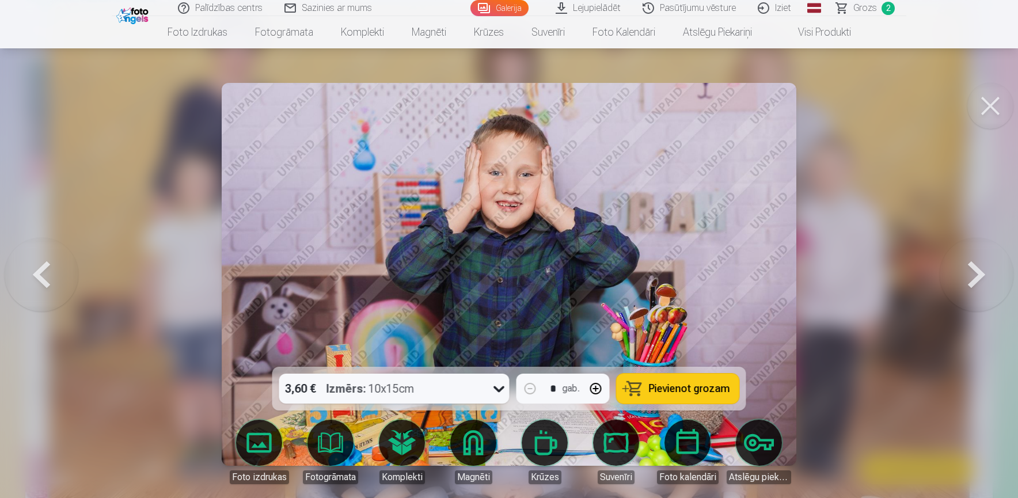
click at [966, 278] on button at bounding box center [977, 274] width 74 height 162
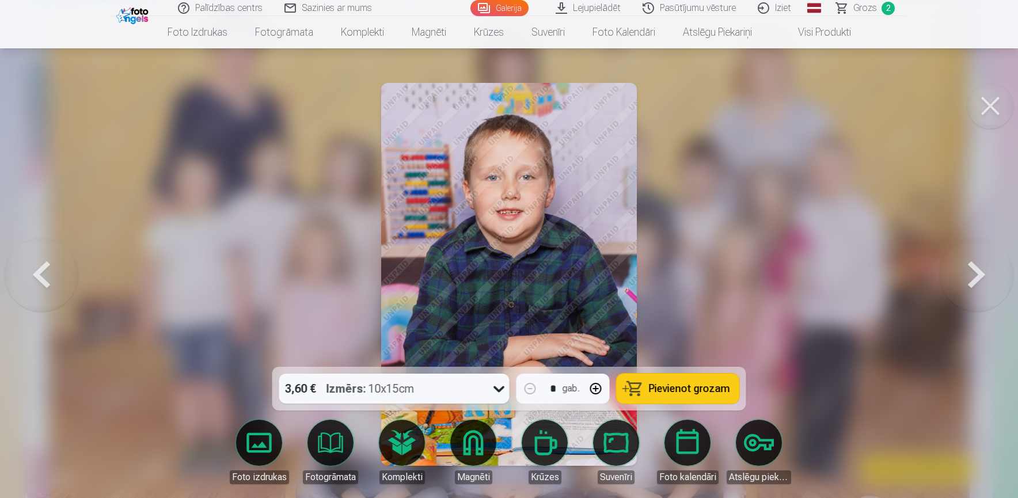
click at [966, 278] on button at bounding box center [977, 274] width 74 height 162
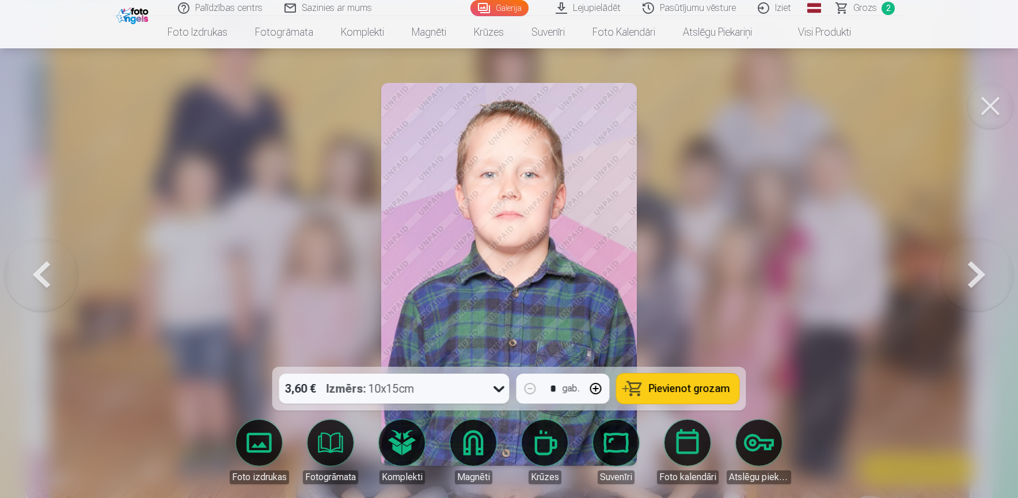
click at [966, 278] on button at bounding box center [977, 274] width 74 height 162
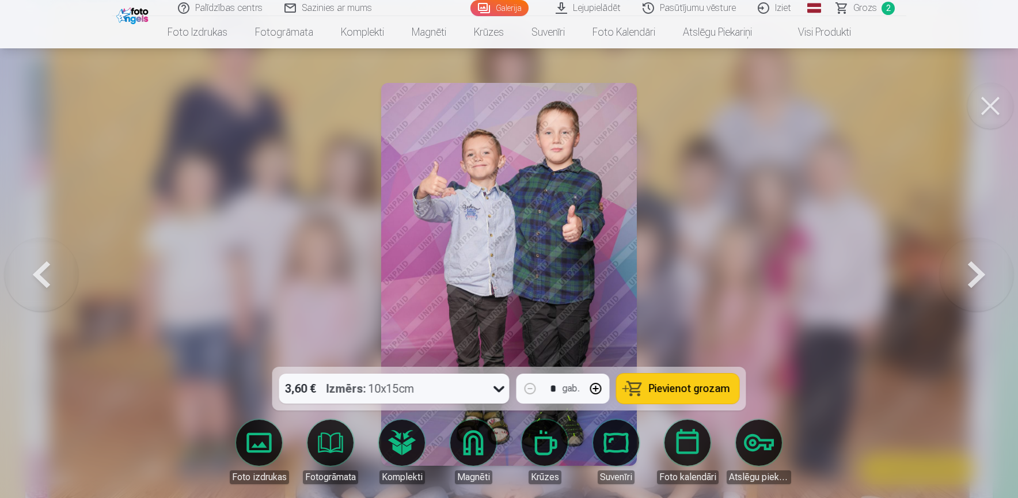
click at [486, 450] on link "Magnēti" at bounding box center [473, 452] width 64 height 64
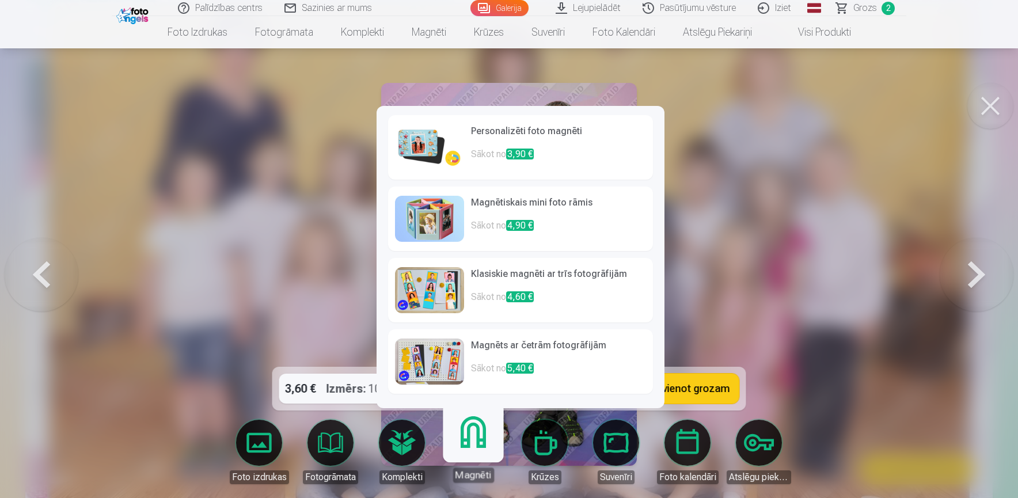
click at [513, 157] on span "3,90 €" at bounding box center [520, 154] width 28 height 11
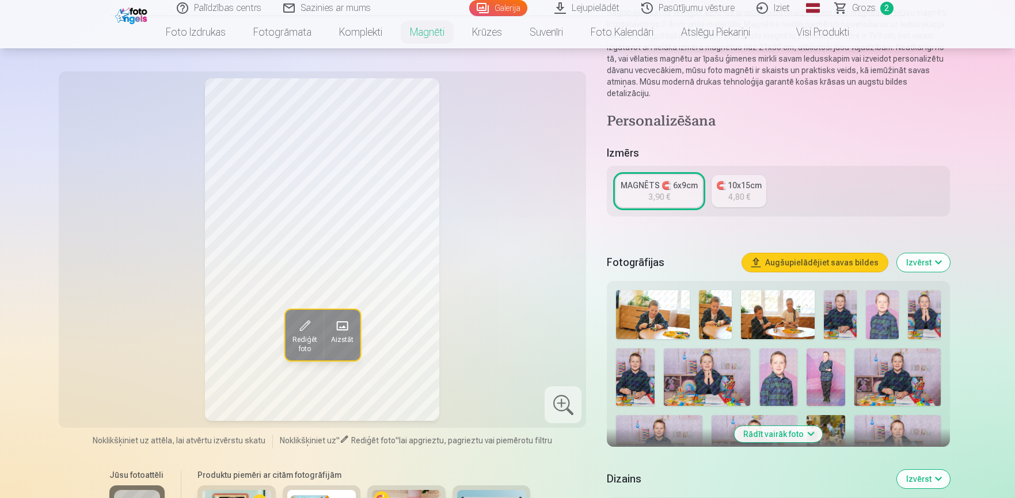
scroll to position [154, 0]
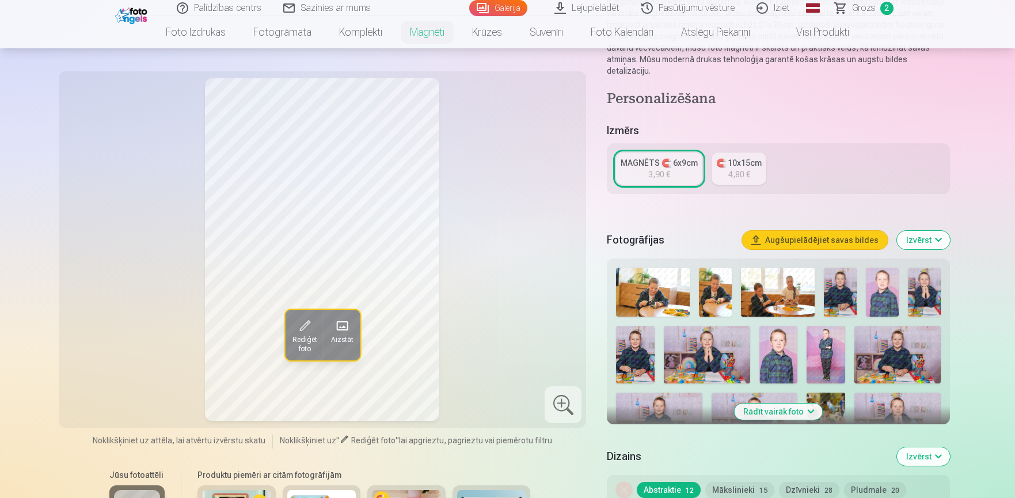
click at [794, 404] on button "Rādīt vairāk foto" at bounding box center [778, 412] width 88 height 16
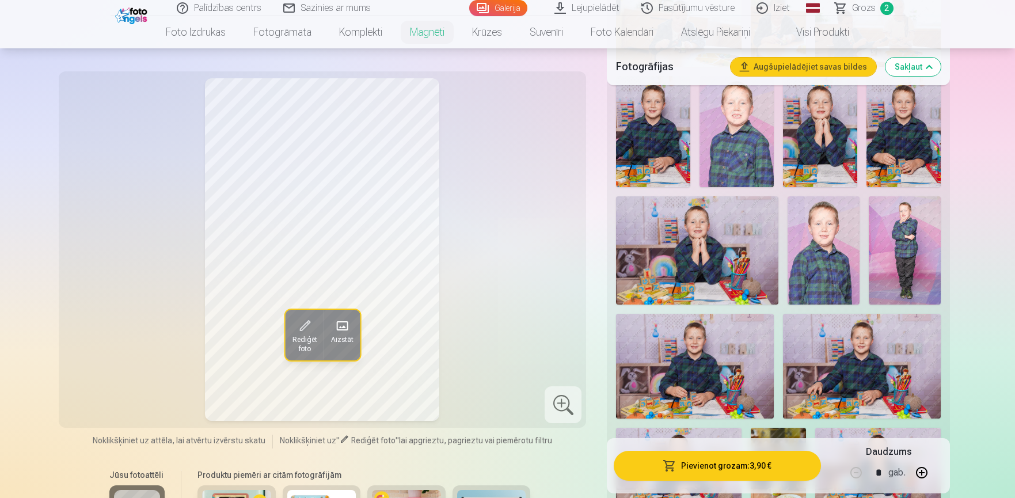
scroll to position [461, 0]
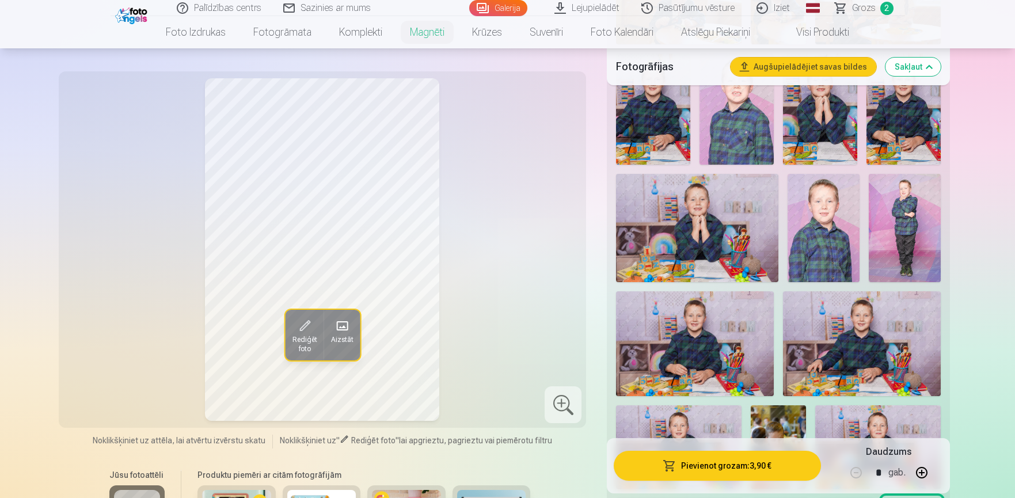
click at [830, 316] on img at bounding box center [862, 343] width 158 height 105
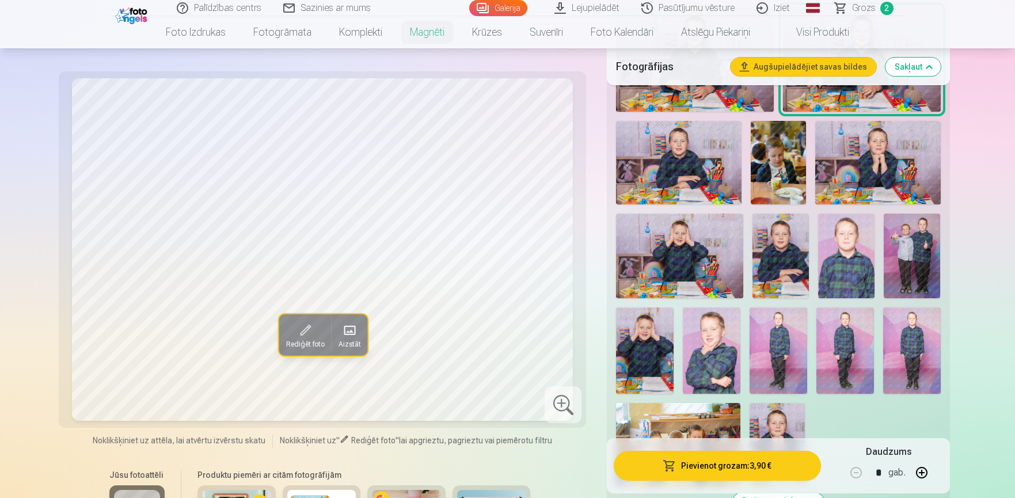
scroll to position [768, 0]
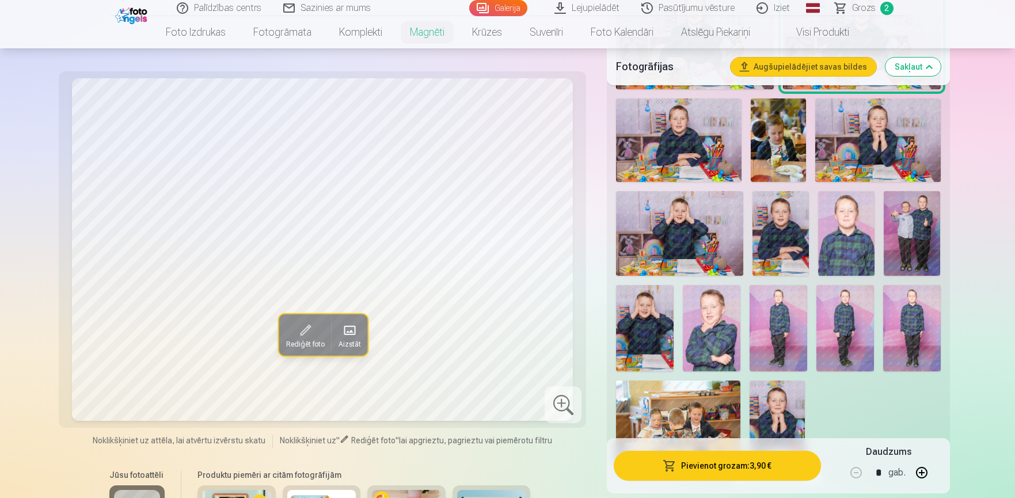
click at [728, 318] on img at bounding box center [712, 328] width 58 height 86
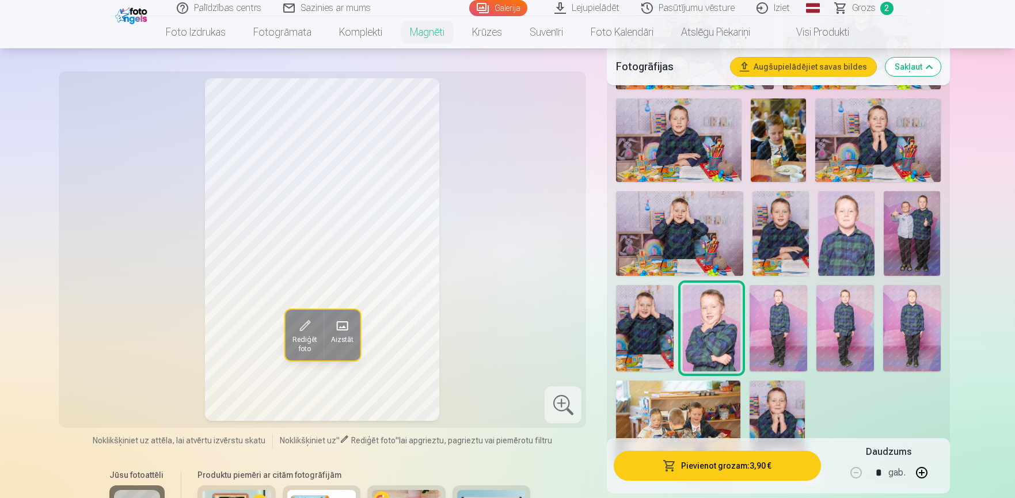
click at [780, 231] on img at bounding box center [781, 233] width 56 height 85
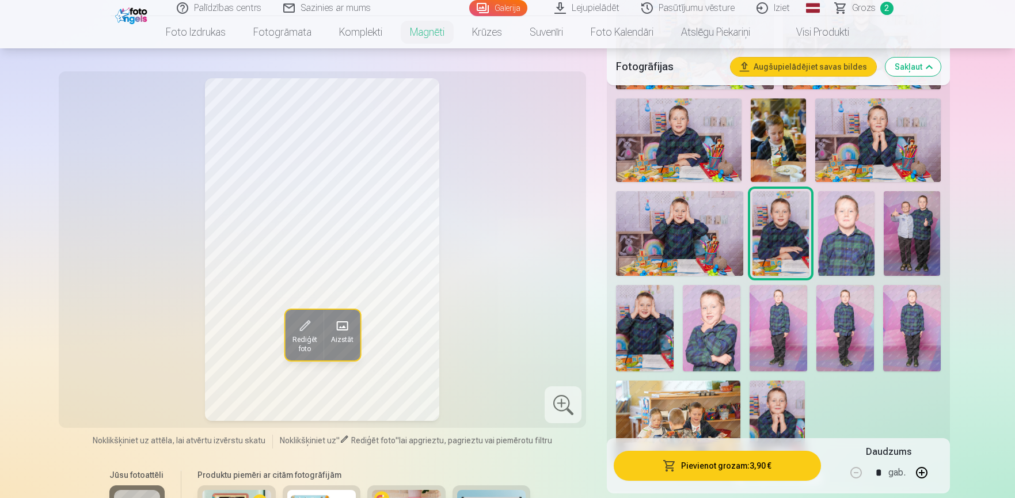
click at [637, 322] on img at bounding box center [645, 328] width 58 height 86
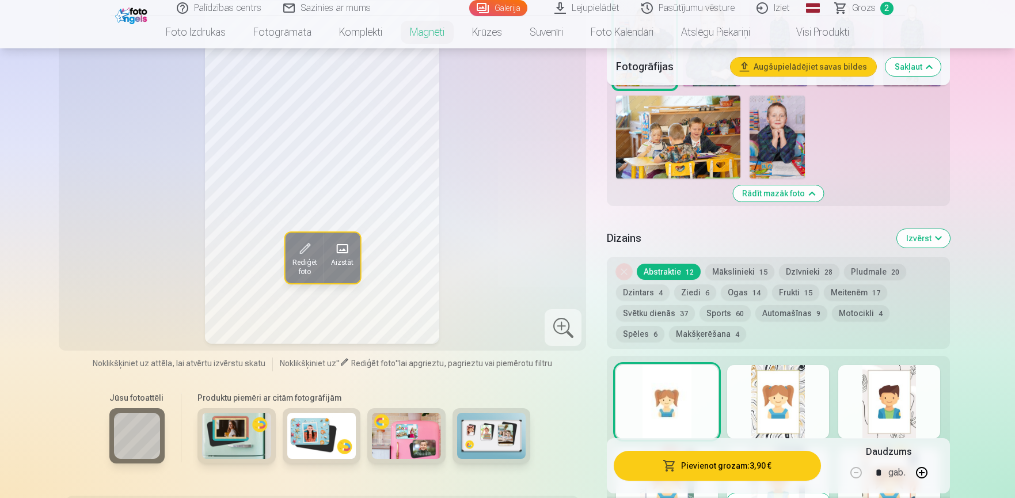
scroll to position [1075, 0]
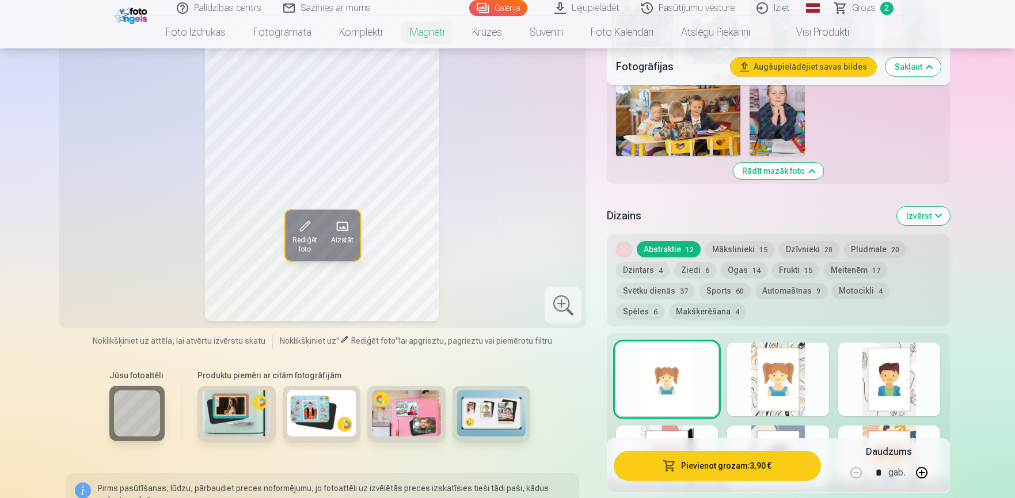
click at [772, 391] on div at bounding box center [778, 380] width 102 height 74
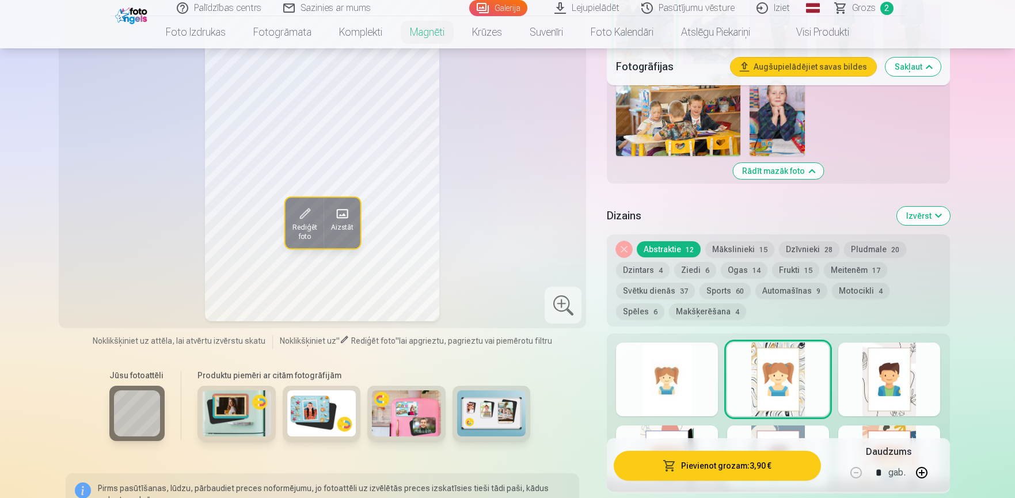
click at [921, 374] on div at bounding box center [889, 380] width 102 height 74
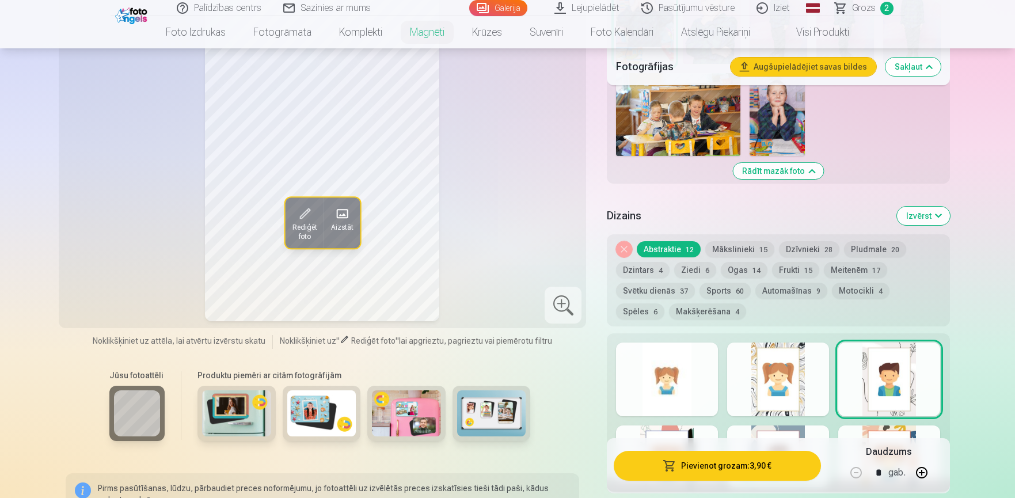
click at [909, 426] on div at bounding box center [889, 463] width 102 height 74
click at [800, 427] on div at bounding box center [778, 463] width 102 height 74
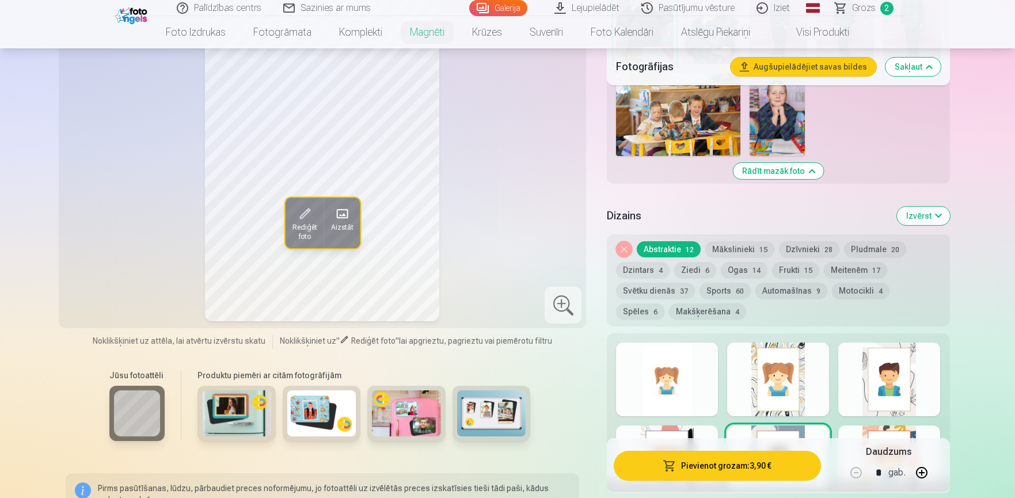
click at [687, 426] on div at bounding box center [667, 463] width 102 height 74
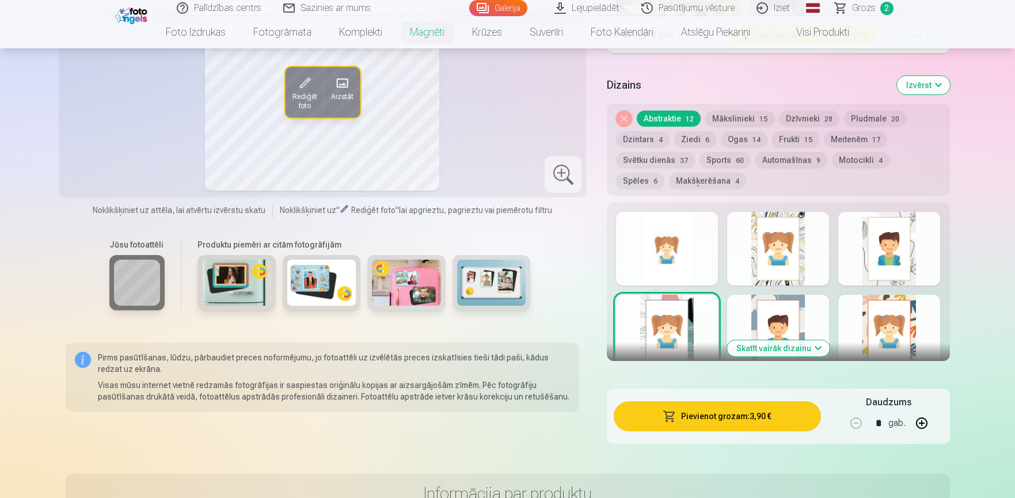
scroll to position [1228, 0]
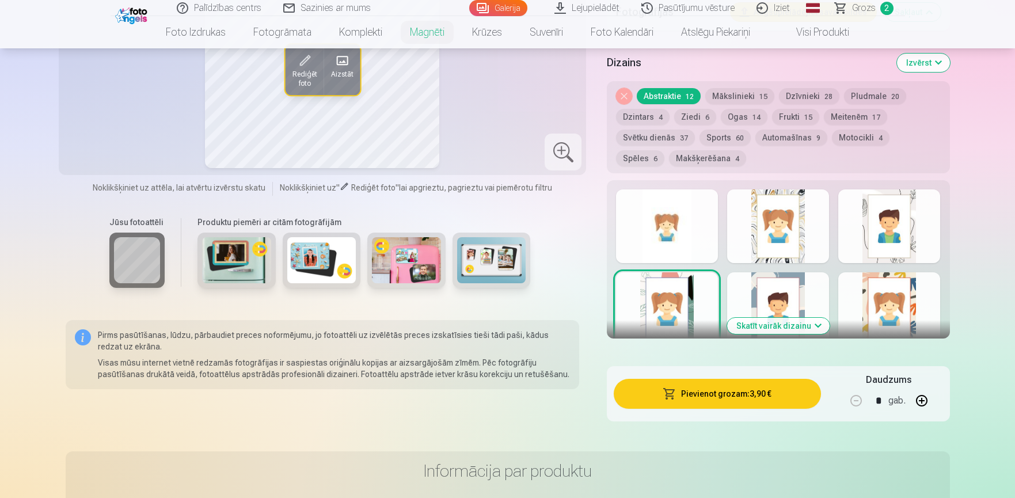
click at [779, 318] on button "Skatīt vairāk dizainu" at bounding box center [778, 326] width 103 height 16
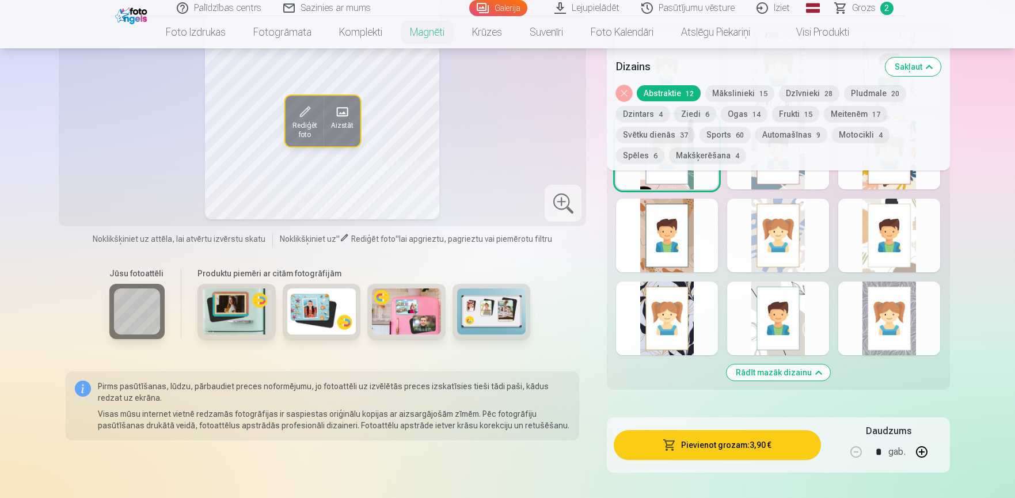
scroll to position [1400, 0]
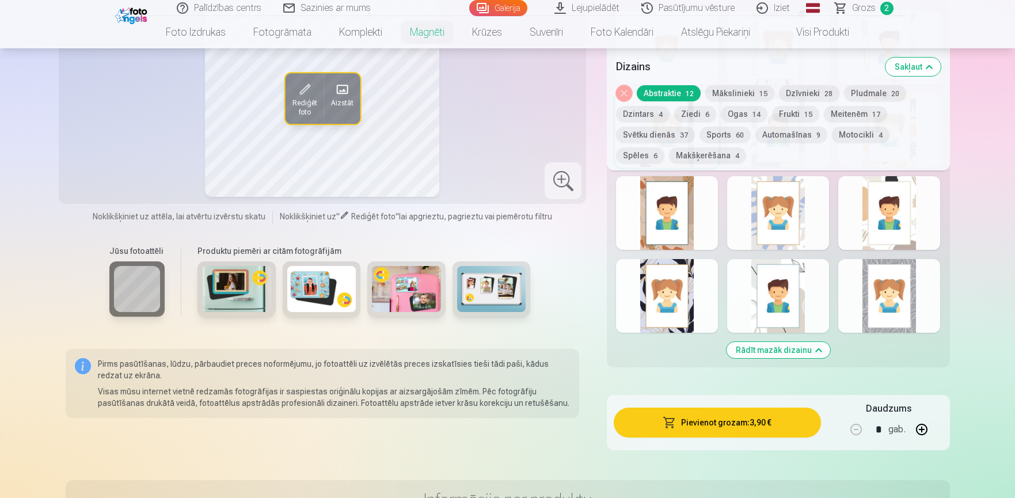
click at [802, 303] on div at bounding box center [778, 296] width 102 height 74
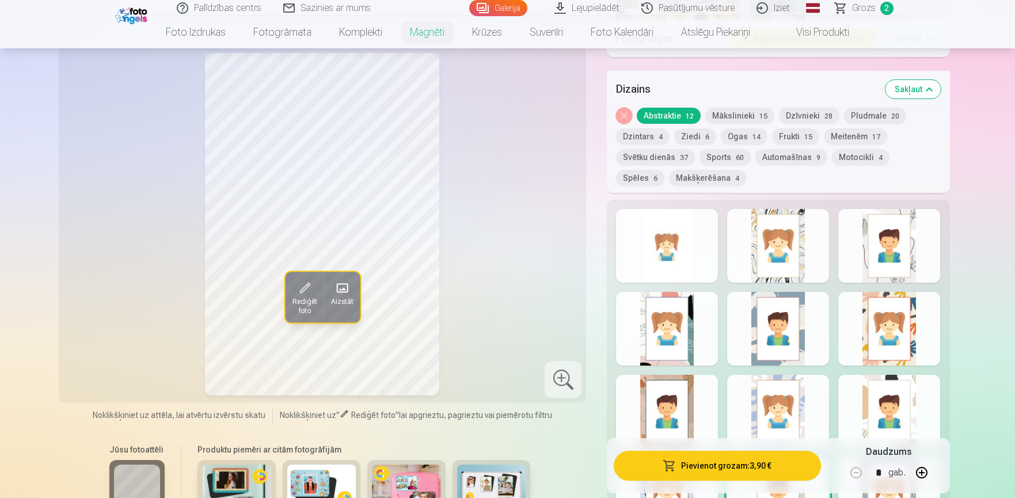
scroll to position [1094, 0]
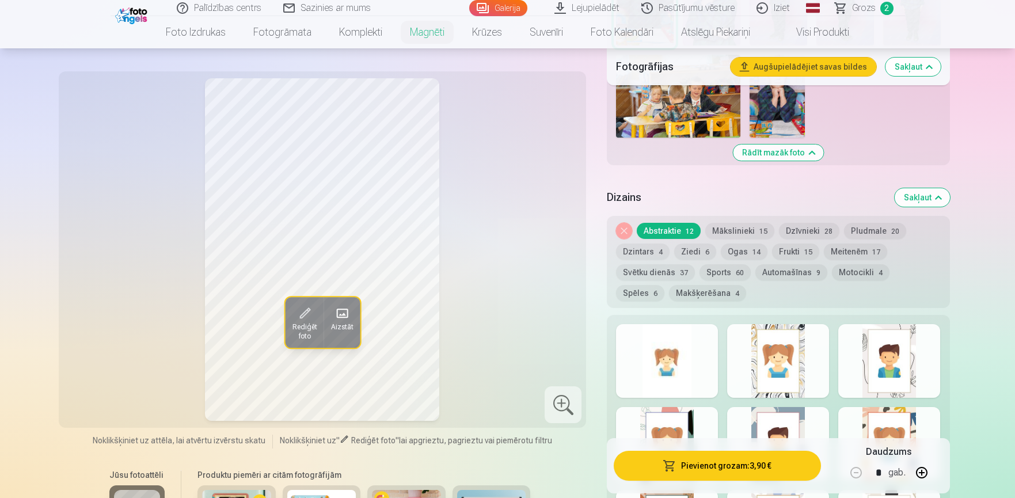
click at [785, 354] on div at bounding box center [778, 361] width 102 height 74
click at [927, 363] on div at bounding box center [889, 361] width 102 height 74
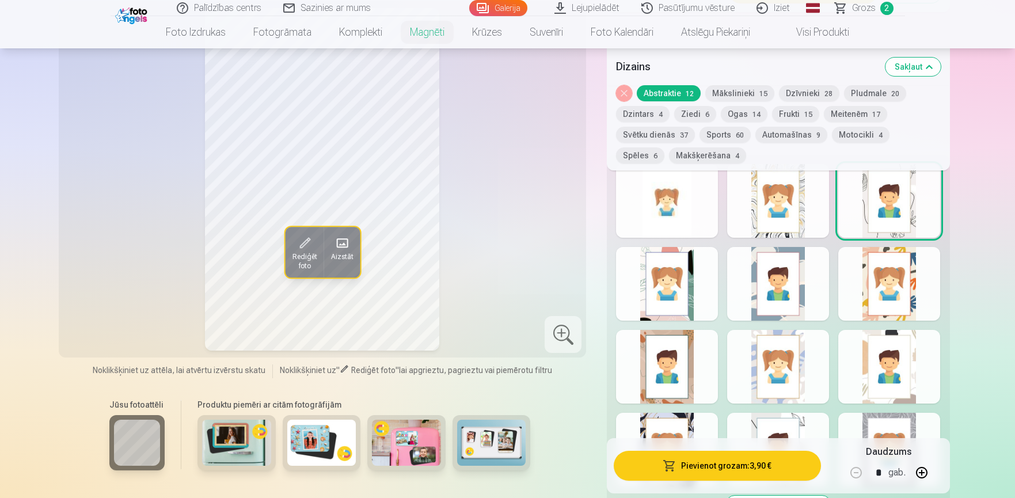
click at [931, 473] on button "button" at bounding box center [922, 473] width 28 height 28
click at [932, 473] on button "button" at bounding box center [922, 473] width 28 height 28
type input "*"
click at [774, 467] on button "Pievienot grozam : 11,70 €" at bounding box center [717, 466] width 207 height 30
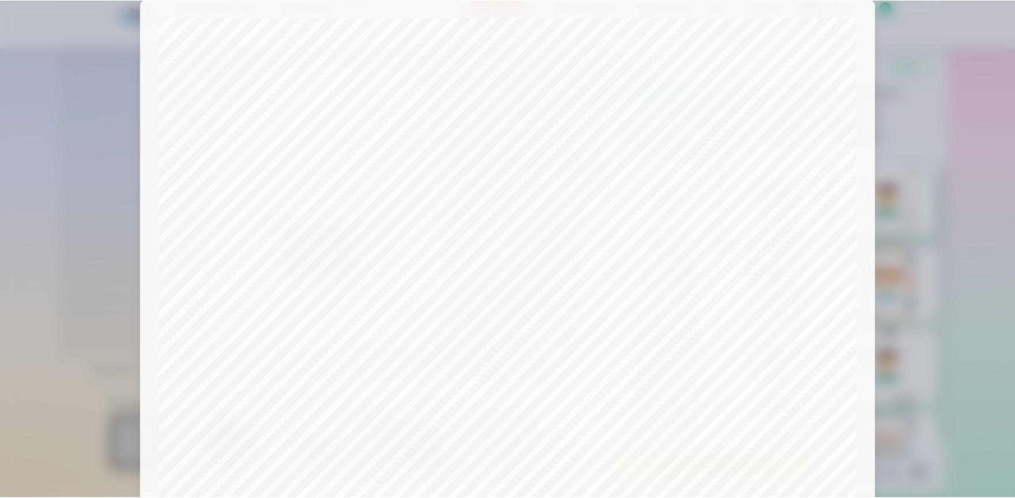
scroll to position [331, 0]
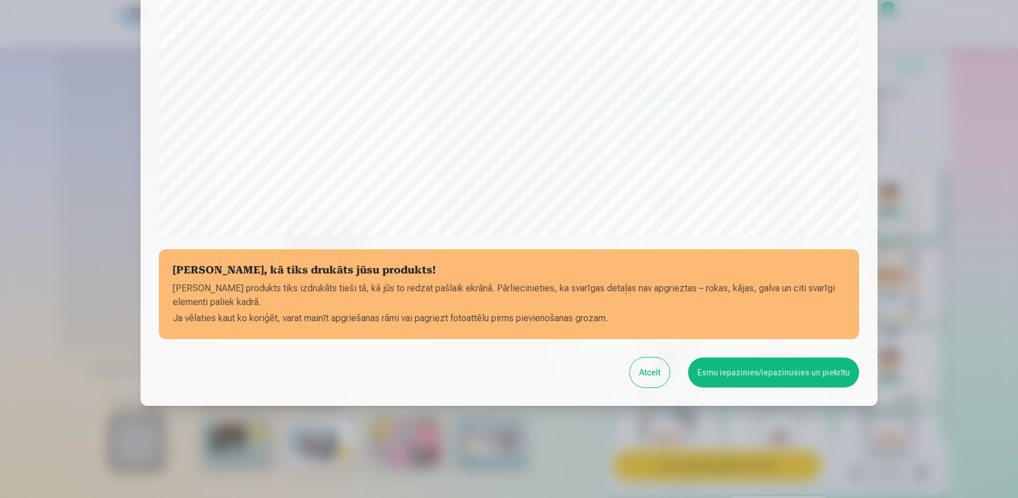
click at [795, 373] on button "Esmu iepazinies/iepazinusies un piekrītu" at bounding box center [773, 373] width 171 height 30
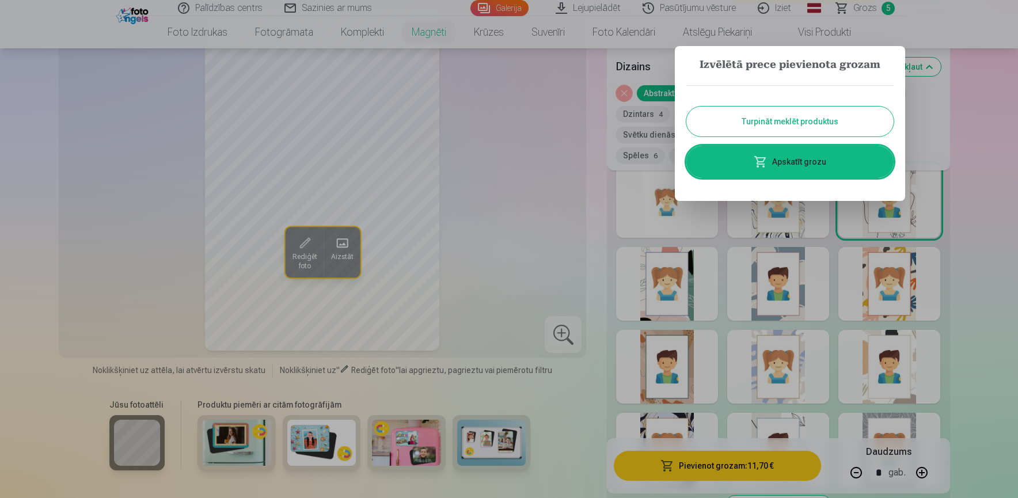
click at [711, 124] on button "Turpināt meklēt produktus" at bounding box center [789, 122] width 207 height 30
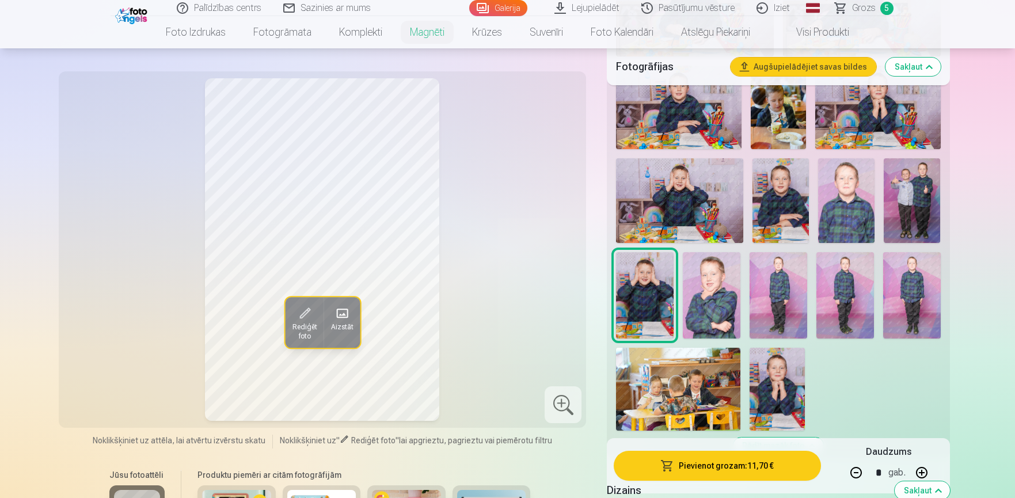
scroll to position [786, 0]
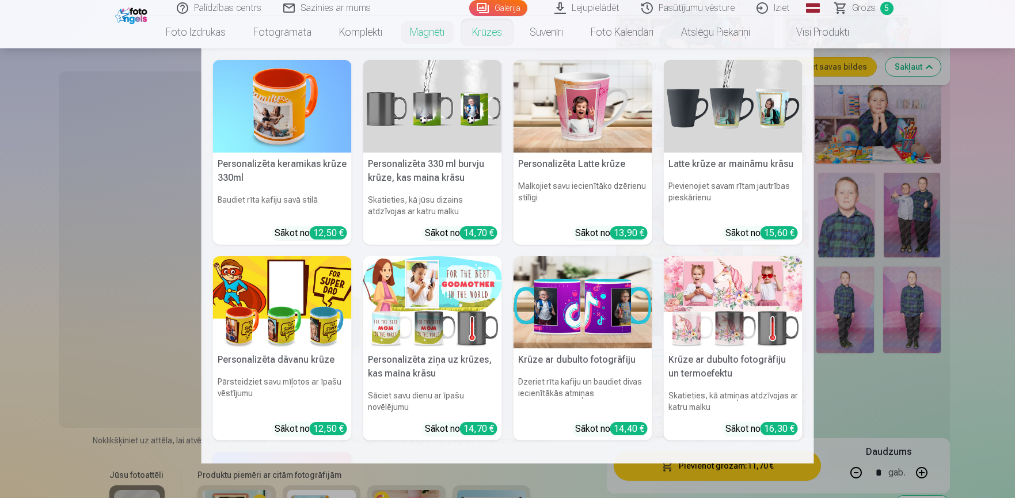
click at [494, 40] on link "Krūzes" at bounding box center [487, 32] width 58 height 32
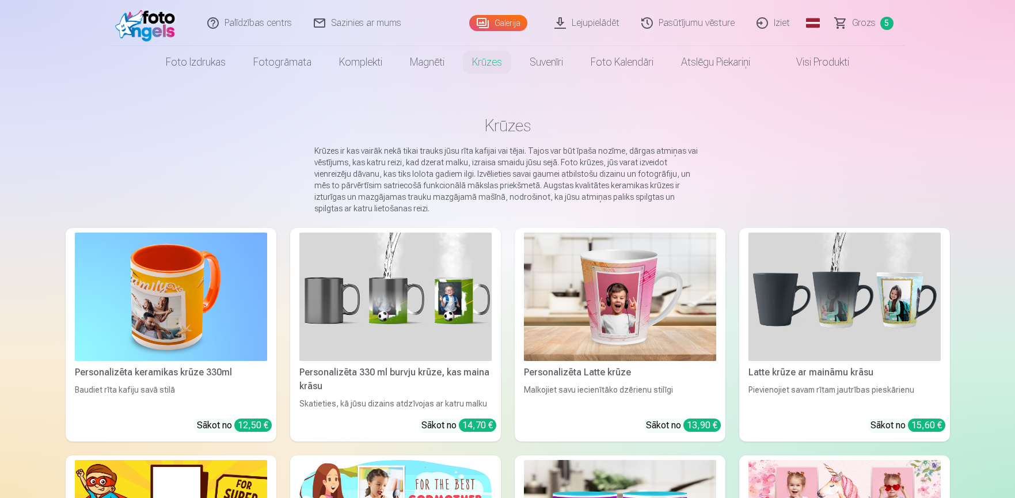
click at [859, 21] on span "Grozs" at bounding box center [864, 23] width 24 height 14
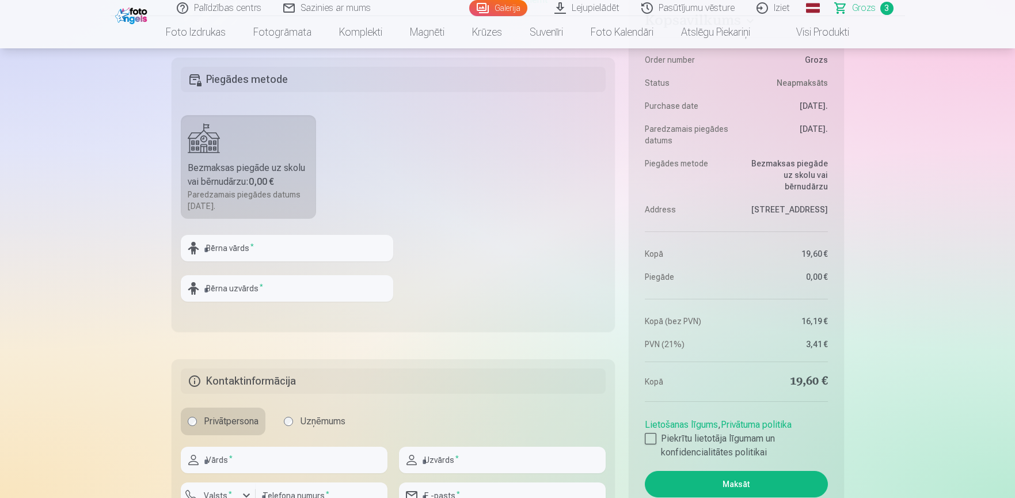
scroll to position [461, 0]
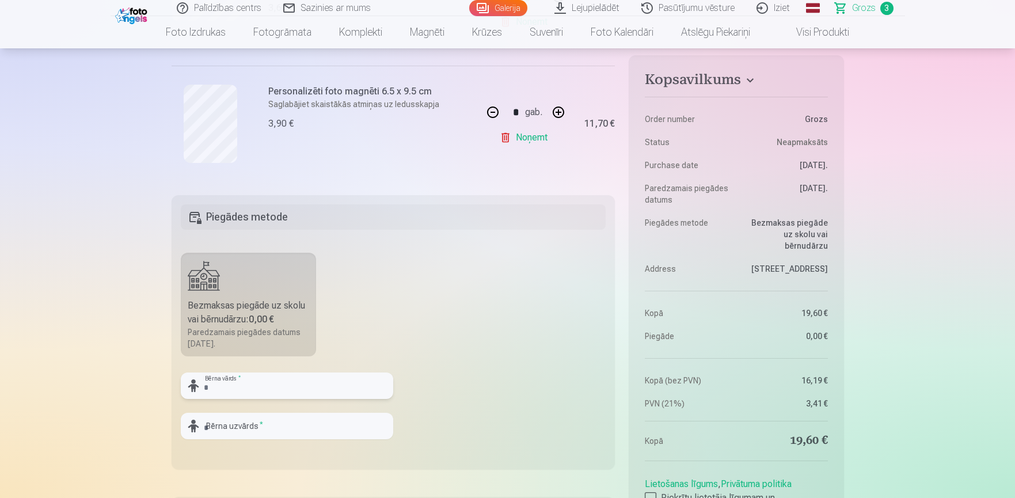
click at [318, 392] on input "text" at bounding box center [287, 386] width 212 height 26
type input "********"
click at [259, 434] on input "text" at bounding box center [287, 426] width 212 height 26
type input "******"
click at [487, 404] on fieldset "Piegādes metode Bezmaksas piegāde uz skolu vai bērnudārzu : 0,00 € Paredzamais …" at bounding box center [394, 332] width 444 height 274
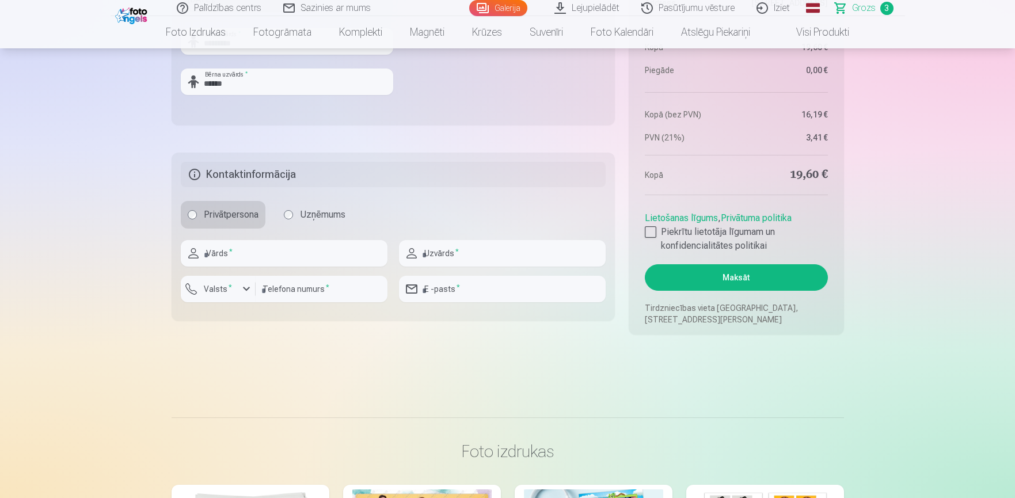
scroll to position [921, 0]
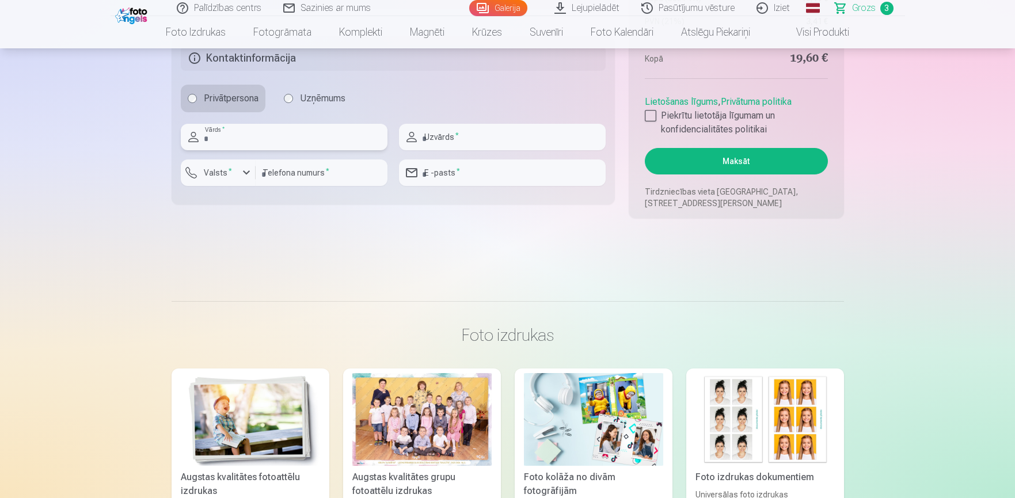
click at [297, 133] on input "text" at bounding box center [284, 137] width 207 height 26
type input "*****"
click at [527, 138] on input "text" at bounding box center [502, 137] width 207 height 26
type input "******"
click at [525, 164] on input "email" at bounding box center [502, 173] width 207 height 26
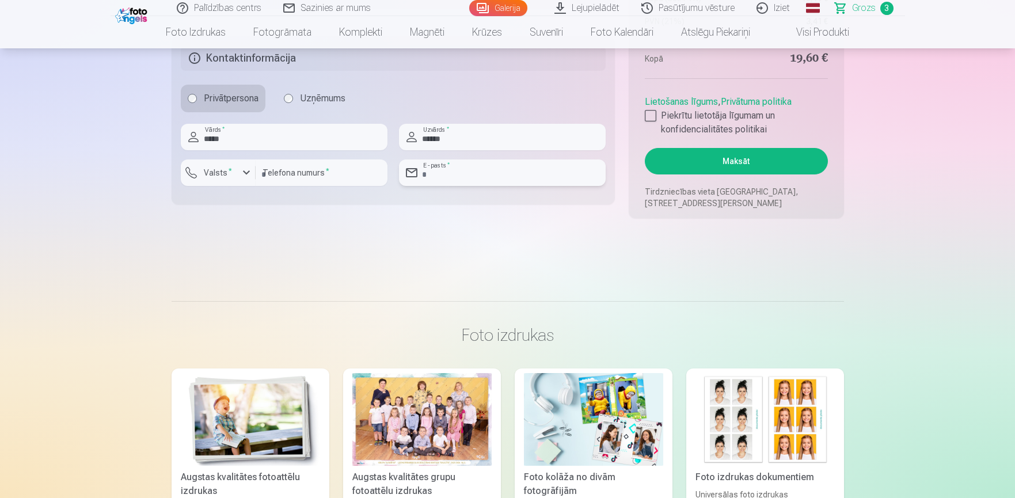
type input "**********"
click at [309, 174] on input "number" at bounding box center [322, 173] width 132 height 26
click at [273, 174] on input "**********" at bounding box center [322, 173] width 132 height 26
type input "********"
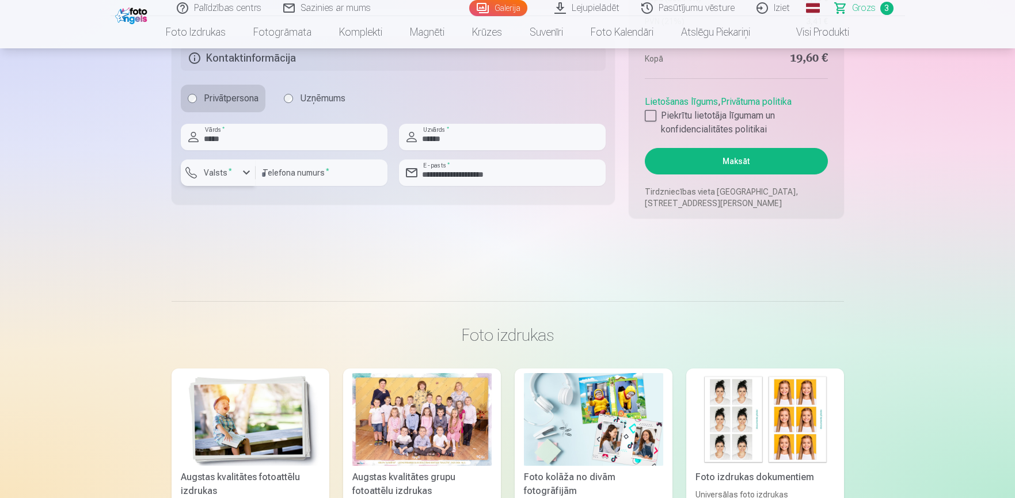
click at [249, 176] on div "button" at bounding box center [247, 173] width 14 height 14
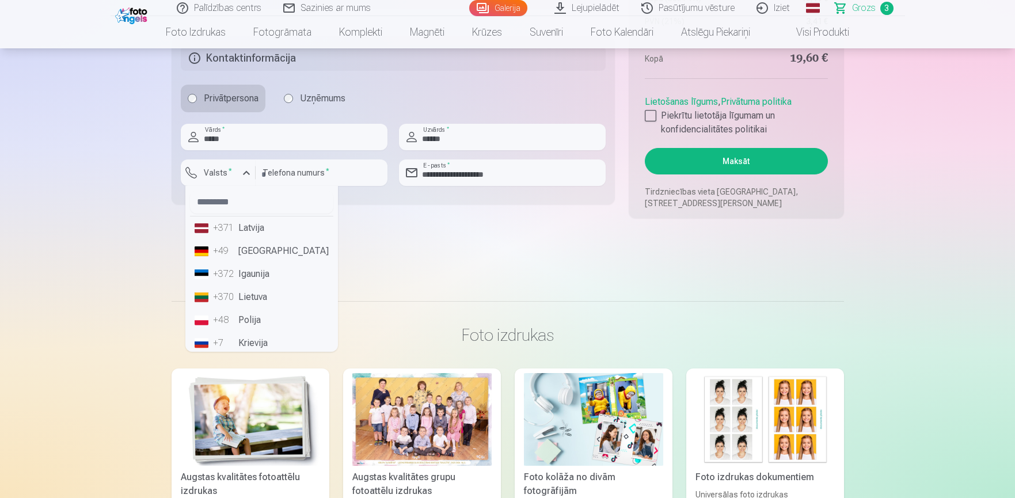
click at [268, 231] on li "+371 Latvija" at bounding box center [261, 228] width 143 height 23
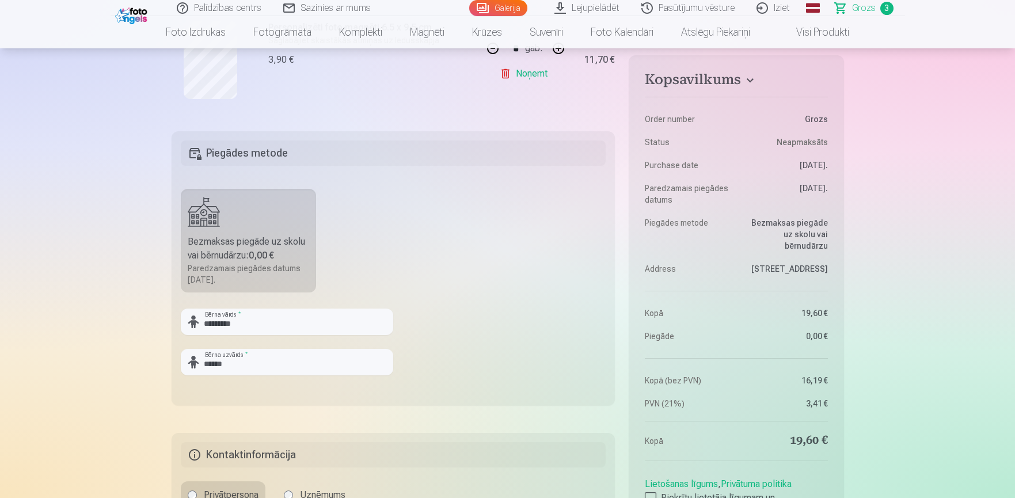
scroll to position [614, 0]
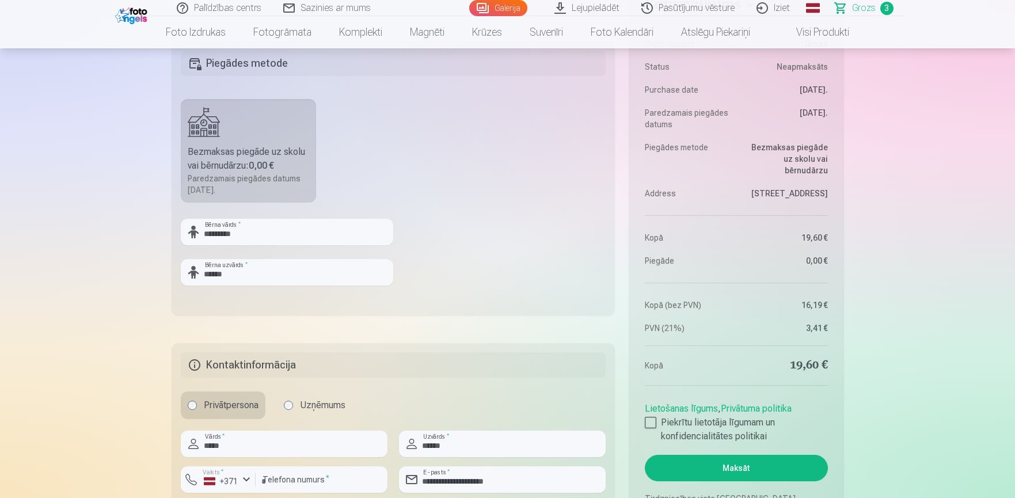
click at [783, 188] on dd "[STREET_ADDRESS]" at bounding box center [785, 194] width 86 height 12
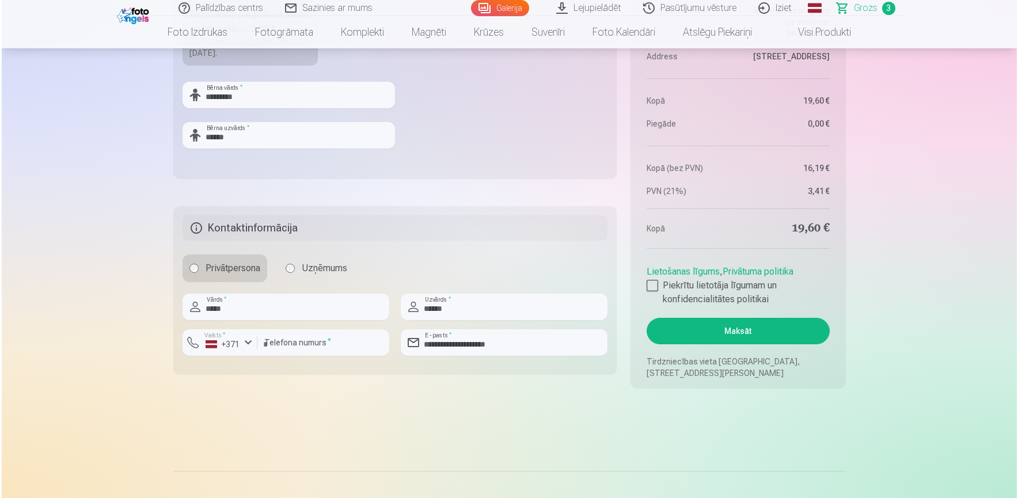
scroll to position [768, 0]
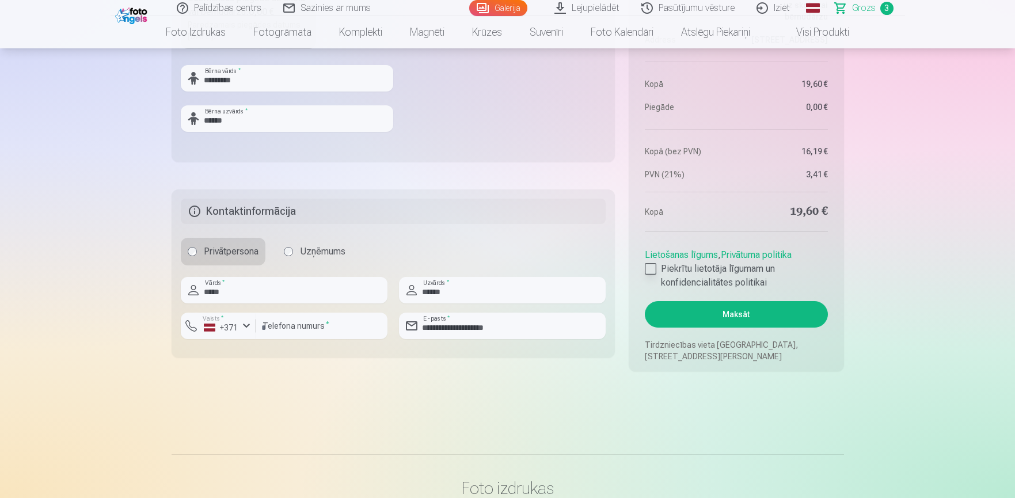
click at [652, 269] on div at bounding box center [651, 269] width 12 height 12
click at [684, 316] on button "Maksāt" at bounding box center [736, 314] width 183 height 26
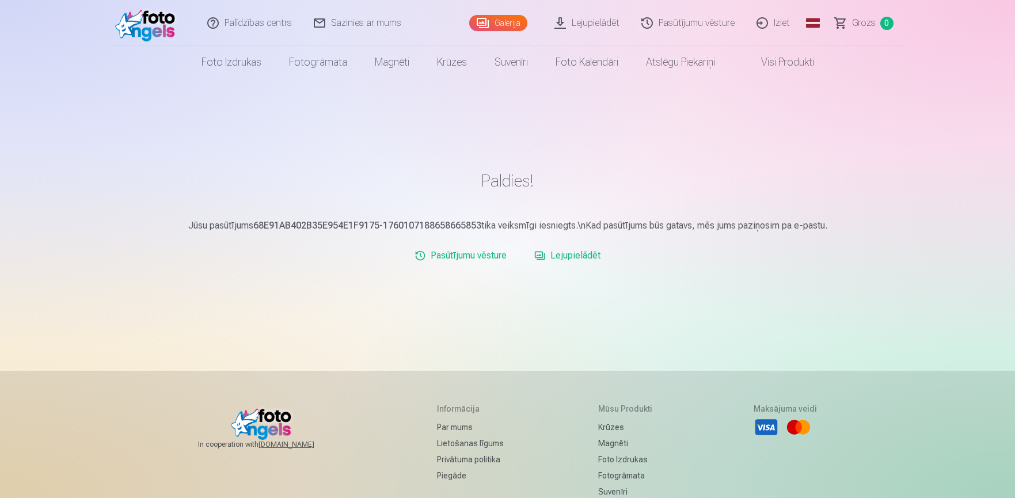
click at [765, 17] on link "Iziet" at bounding box center [773, 23] width 55 height 46
